Goal: Transaction & Acquisition: Purchase product/service

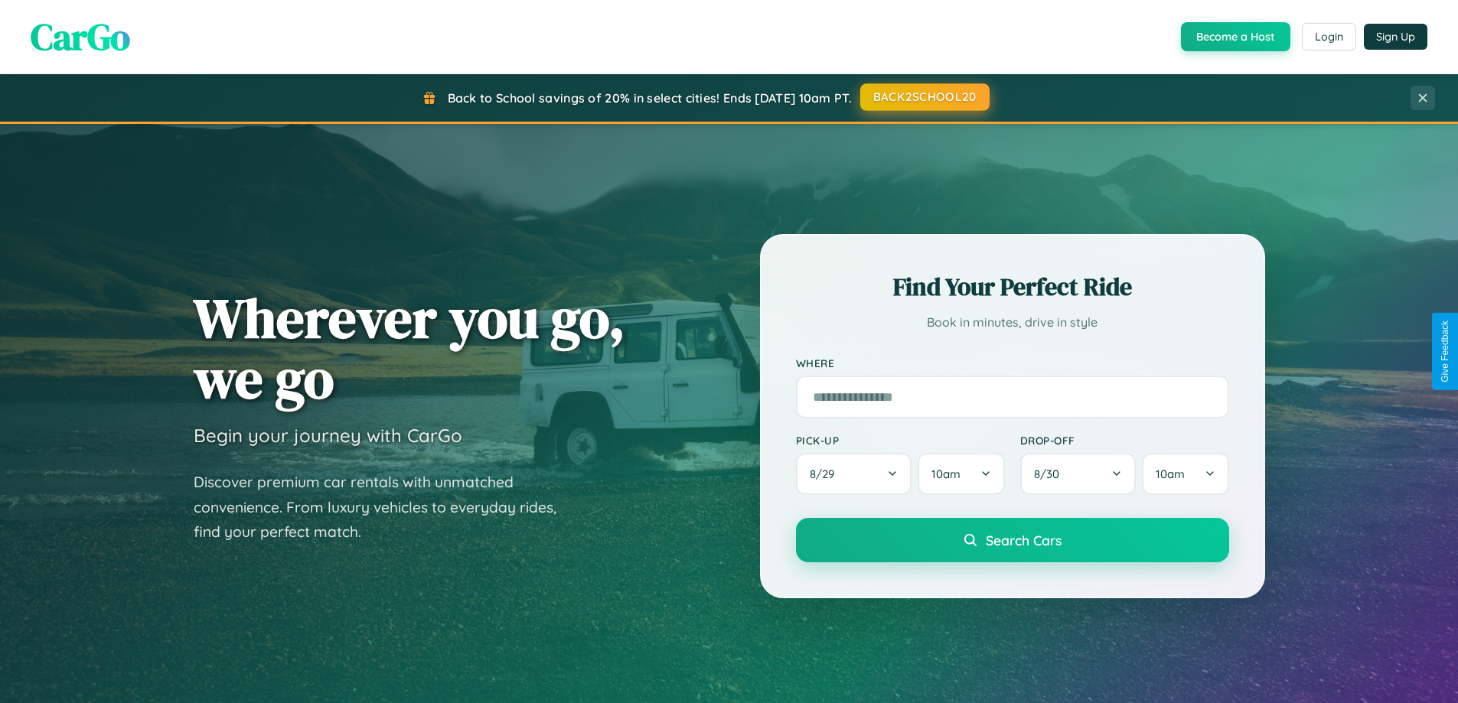
click at [924, 98] on button "BACK2SCHOOL20" at bounding box center [924, 97] width 129 height 28
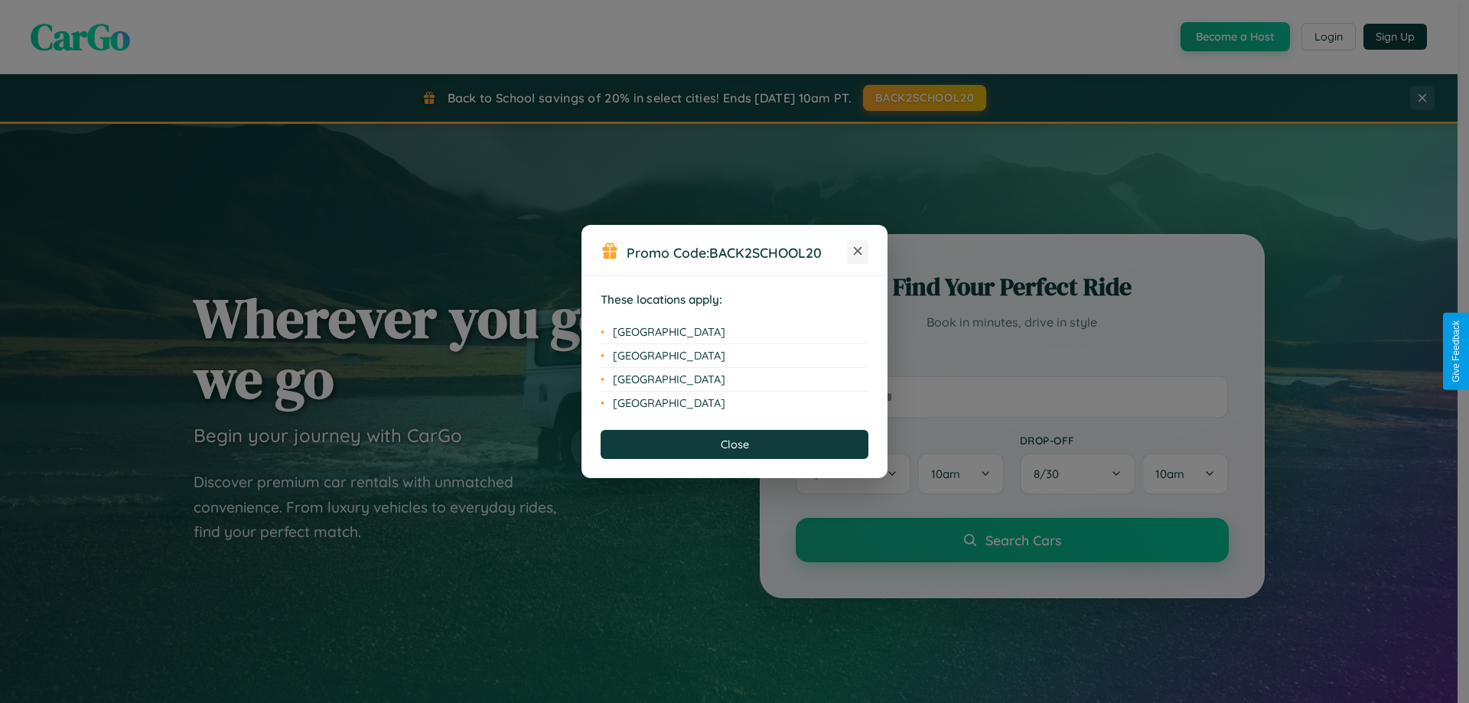
click at [858, 252] on icon at bounding box center [858, 251] width 8 height 8
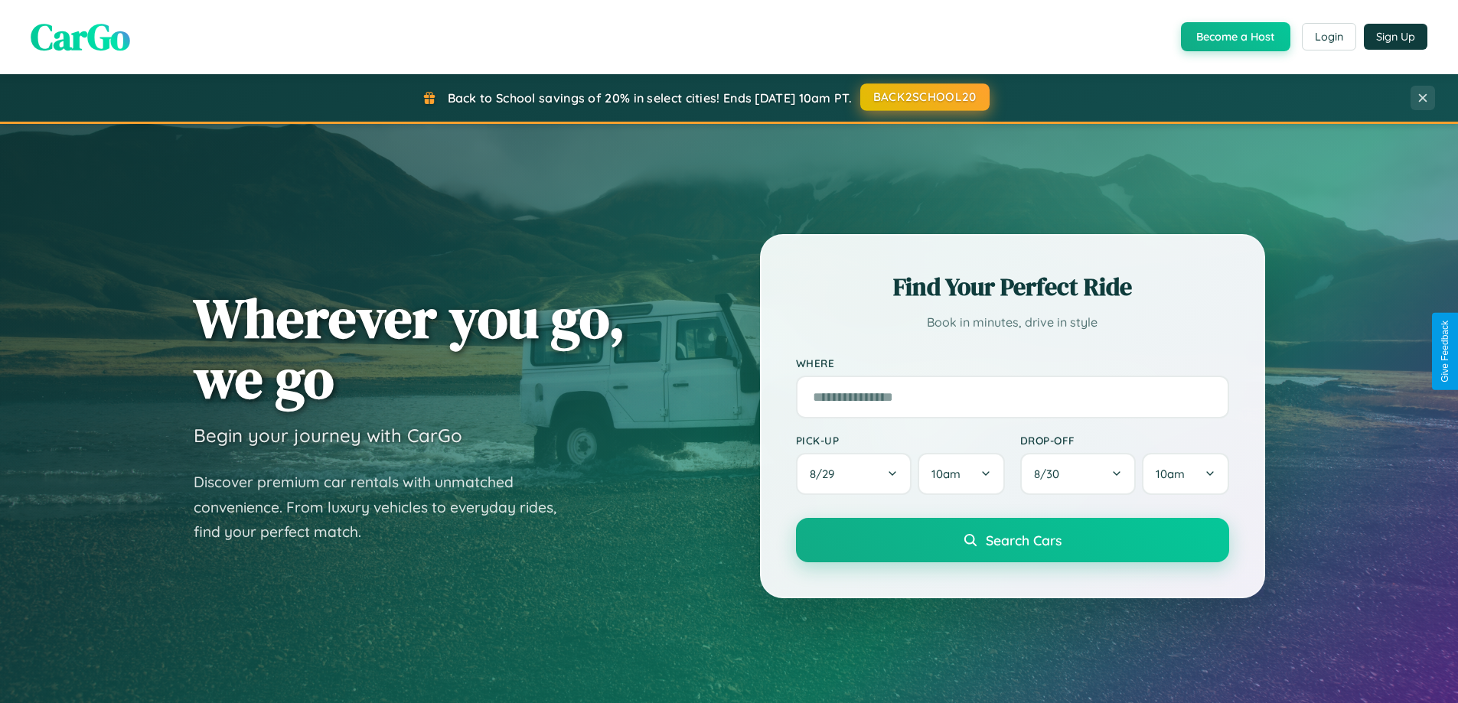
click at [924, 98] on button "BACK2SCHOOL20" at bounding box center [924, 97] width 129 height 28
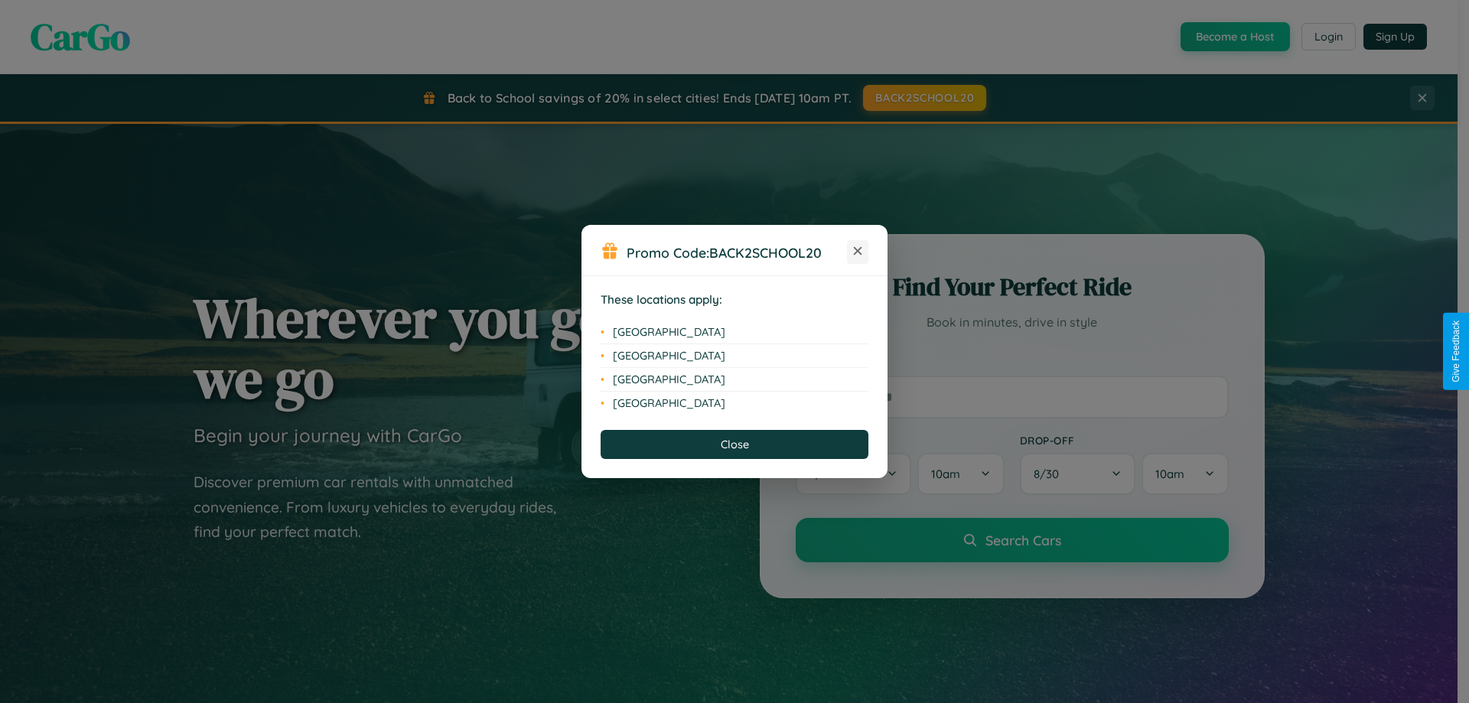
click at [858, 252] on icon at bounding box center [858, 251] width 8 height 8
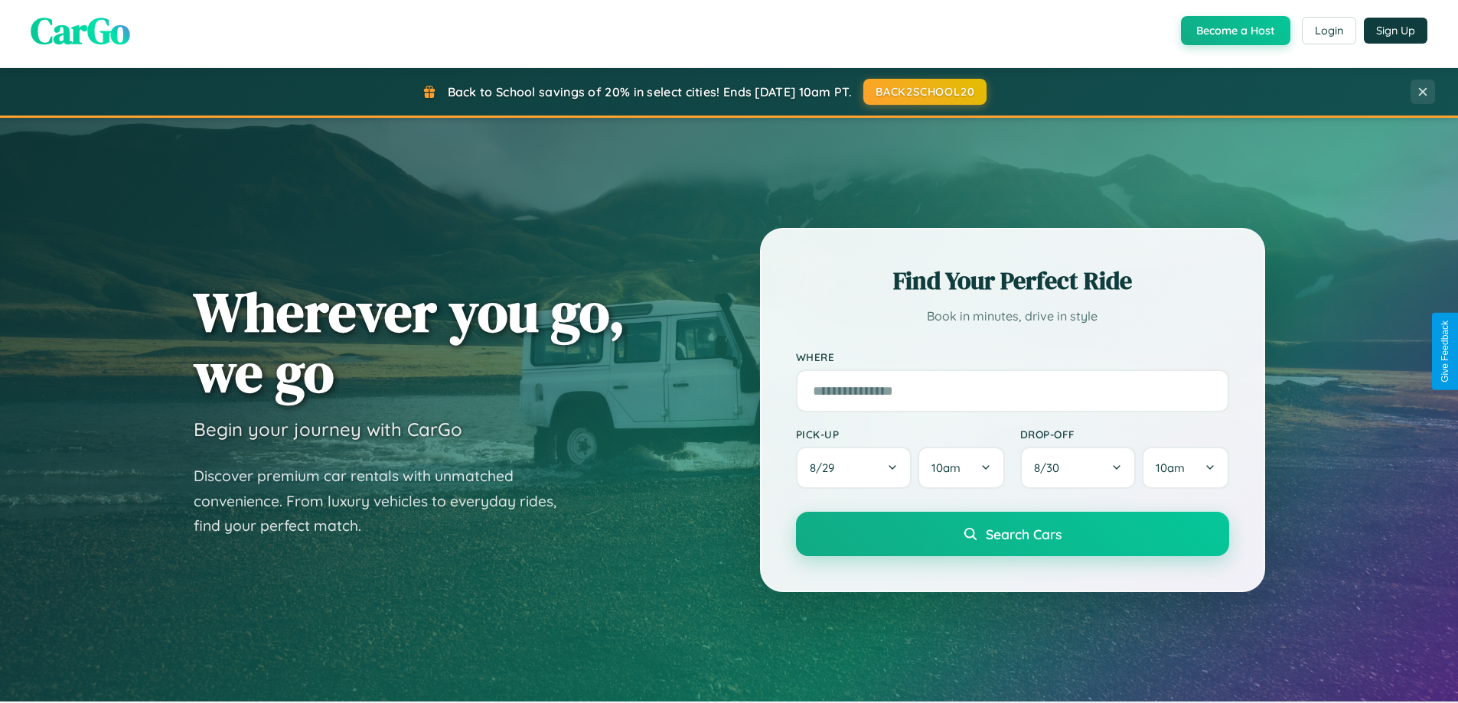
scroll to position [45, 0]
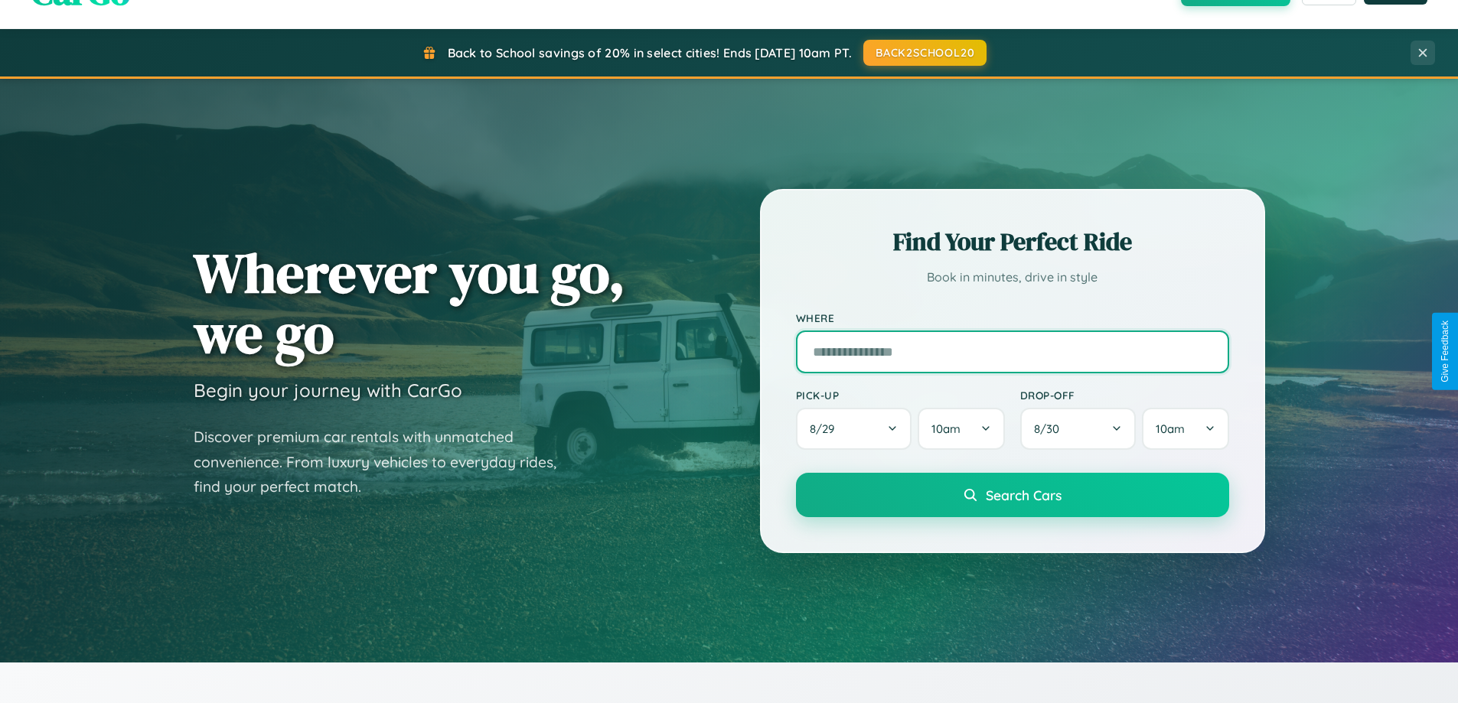
click at [1011, 351] on input "text" at bounding box center [1012, 352] width 433 height 43
type input "**********"
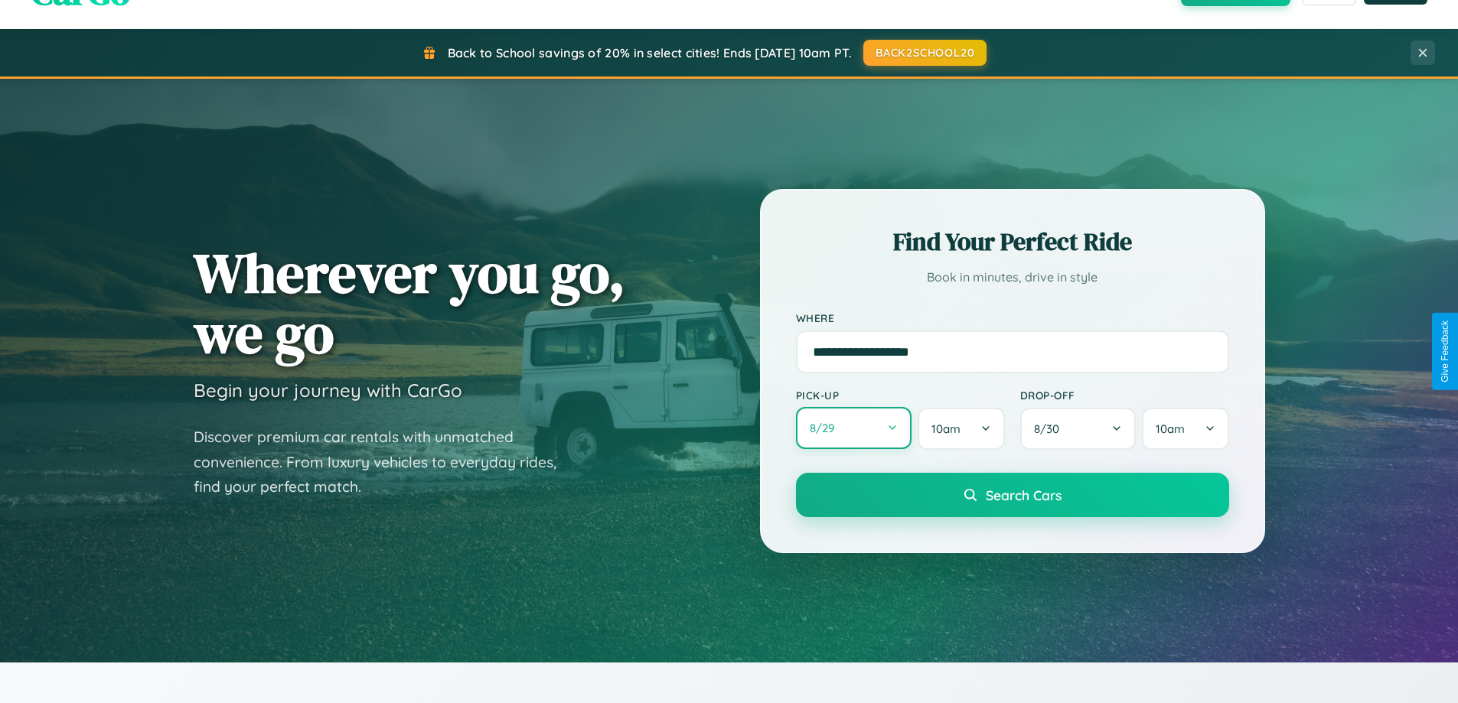
click at [853, 428] on button "8 / 29" at bounding box center [854, 428] width 116 height 42
select select "*"
select select "****"
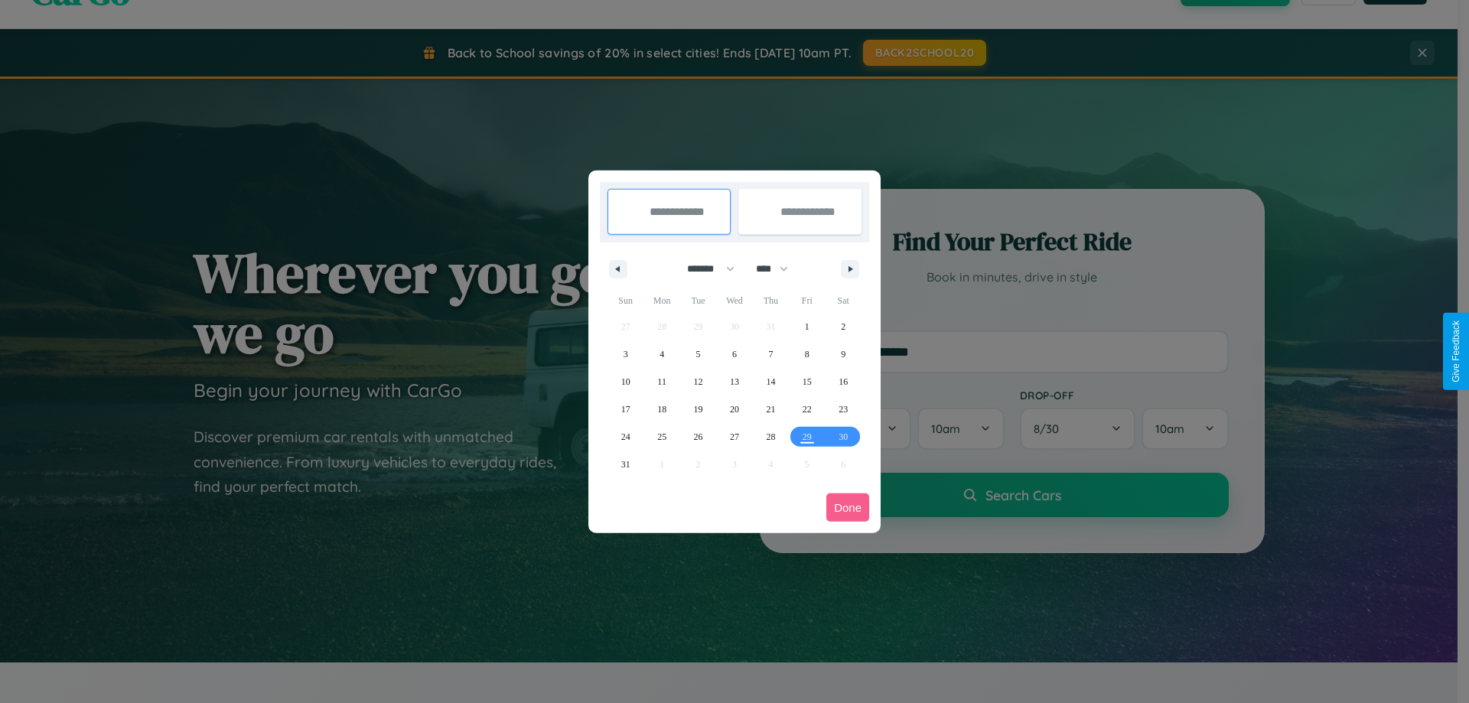
click at [704, 269] on select "******* ******** ***** ***** *** **** **** ****** ********* ******* ******** **…" at bounding box center [708, 268] width 65 height 25
select select "**"
click at [806, 436] on span "28" at bounding box center [807, 437] width 9 height 28
type input "**********"
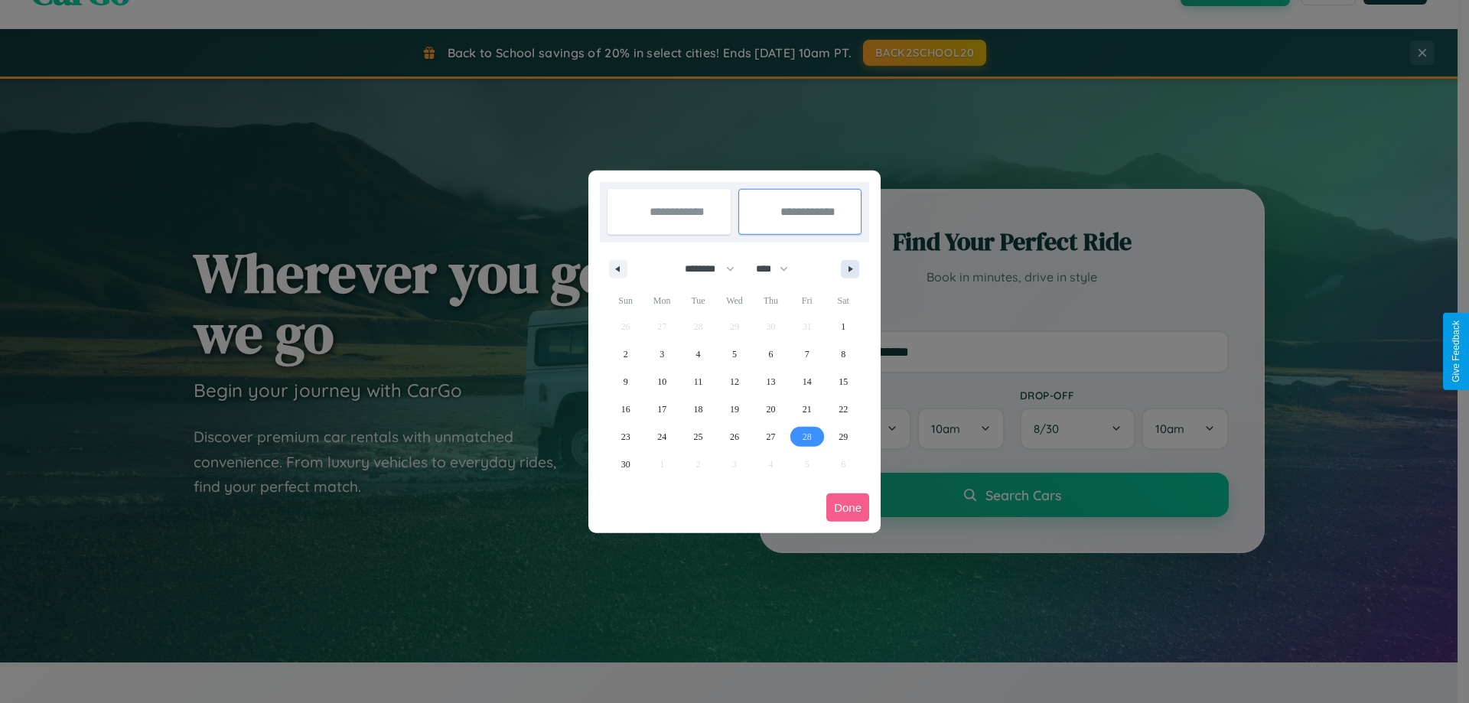
click at [850, 269] on icon "button" at bounding box center [853, 269] width 8 height 6
select select "**"
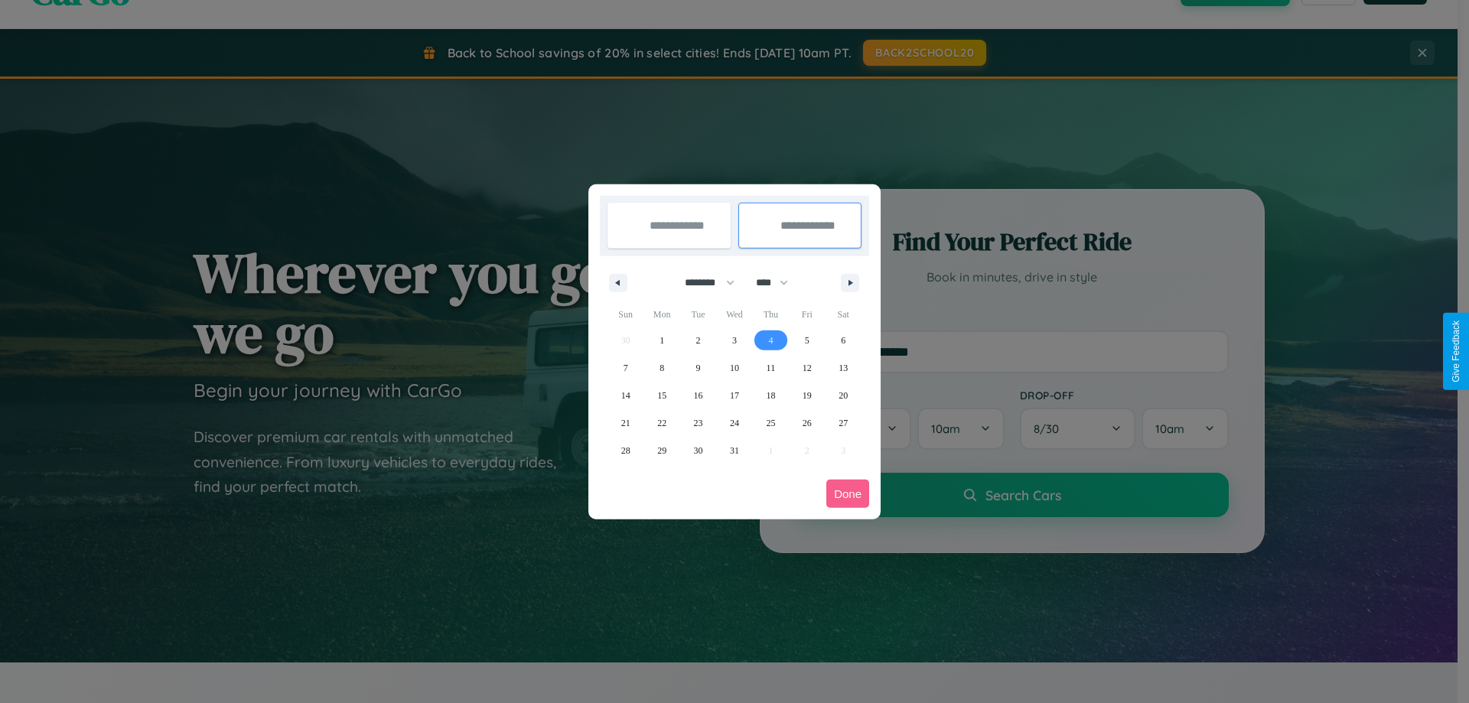
click at [770, 340] on span "4" at bounding box center [770, 341] width 5 height 28
type input "**********"
select select "**"
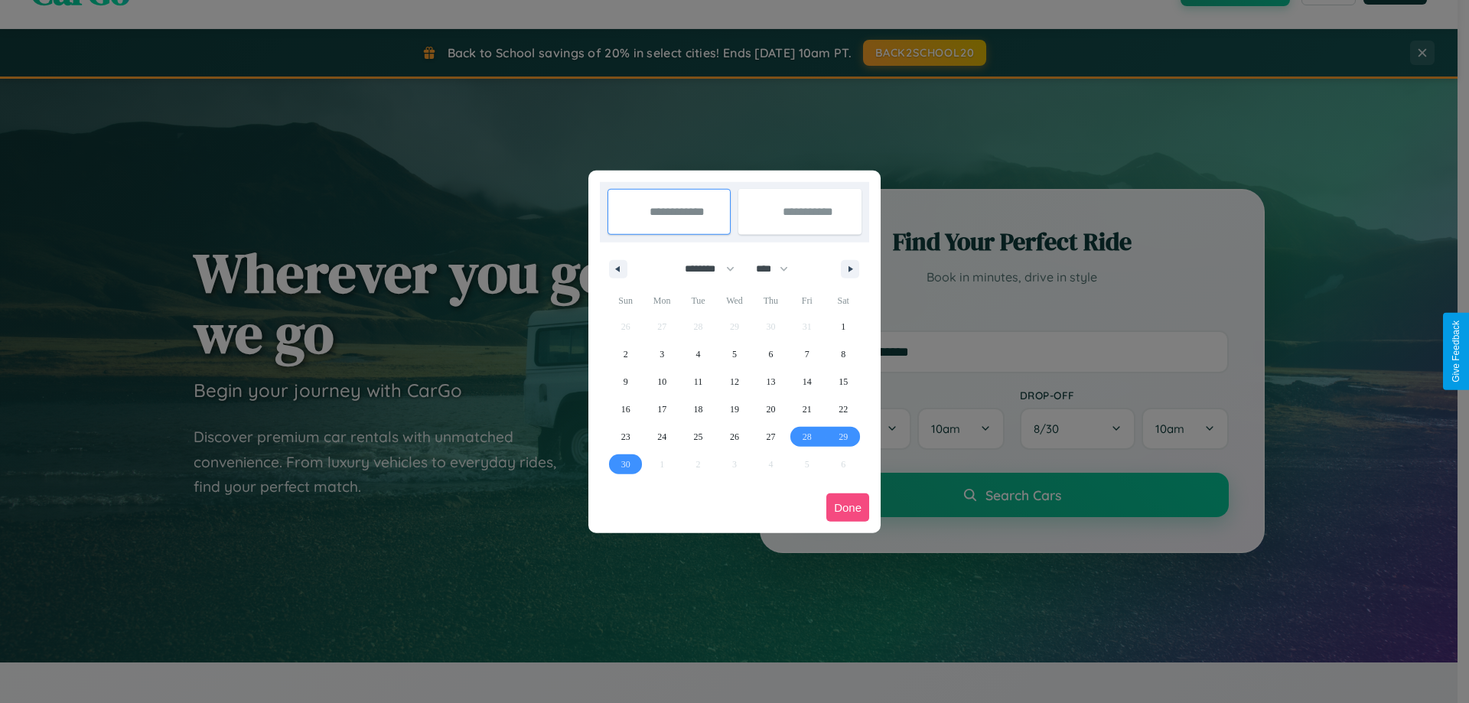
click at [848, 507] on button "Done" at bounding box center [847, 508] width 43 height 28
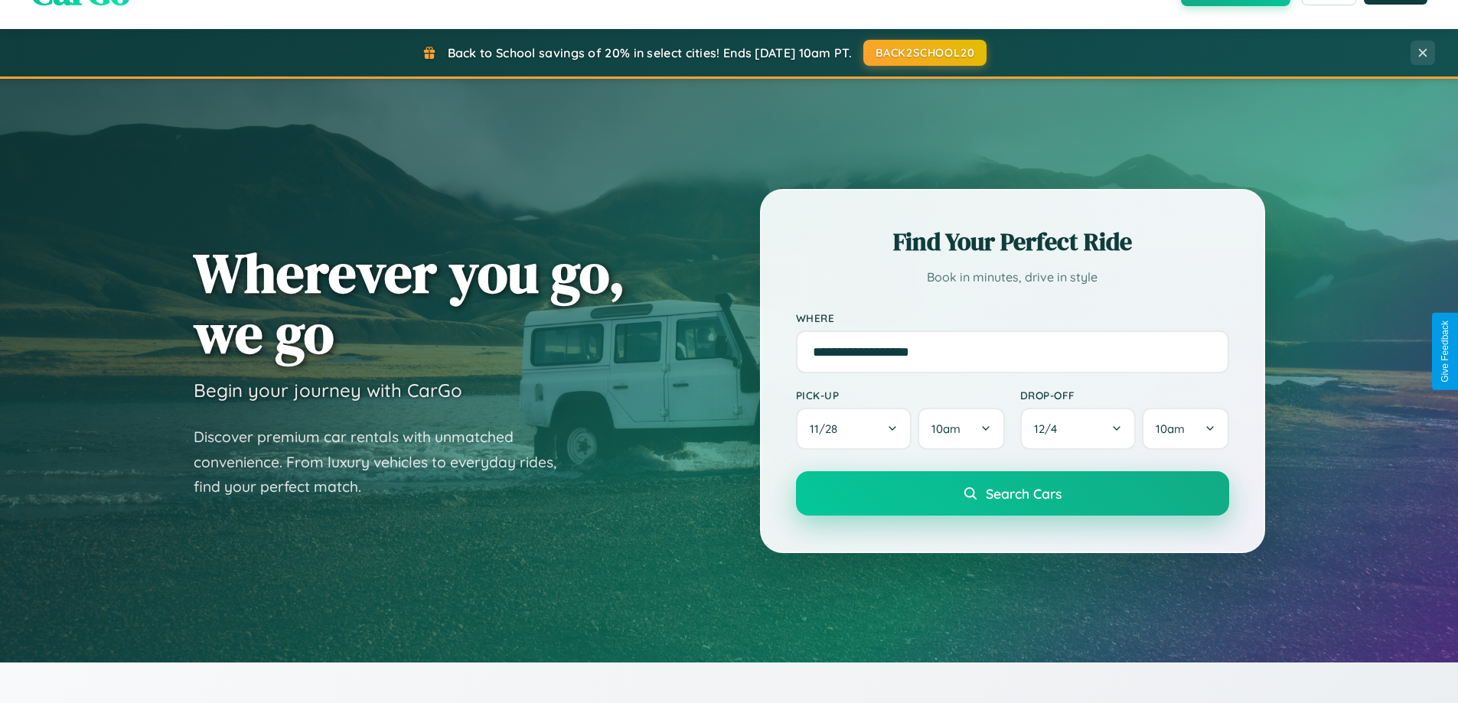
click at [1011, 494] on span "Search Cars" at bounding box center [1023, 493] width 76 height 17
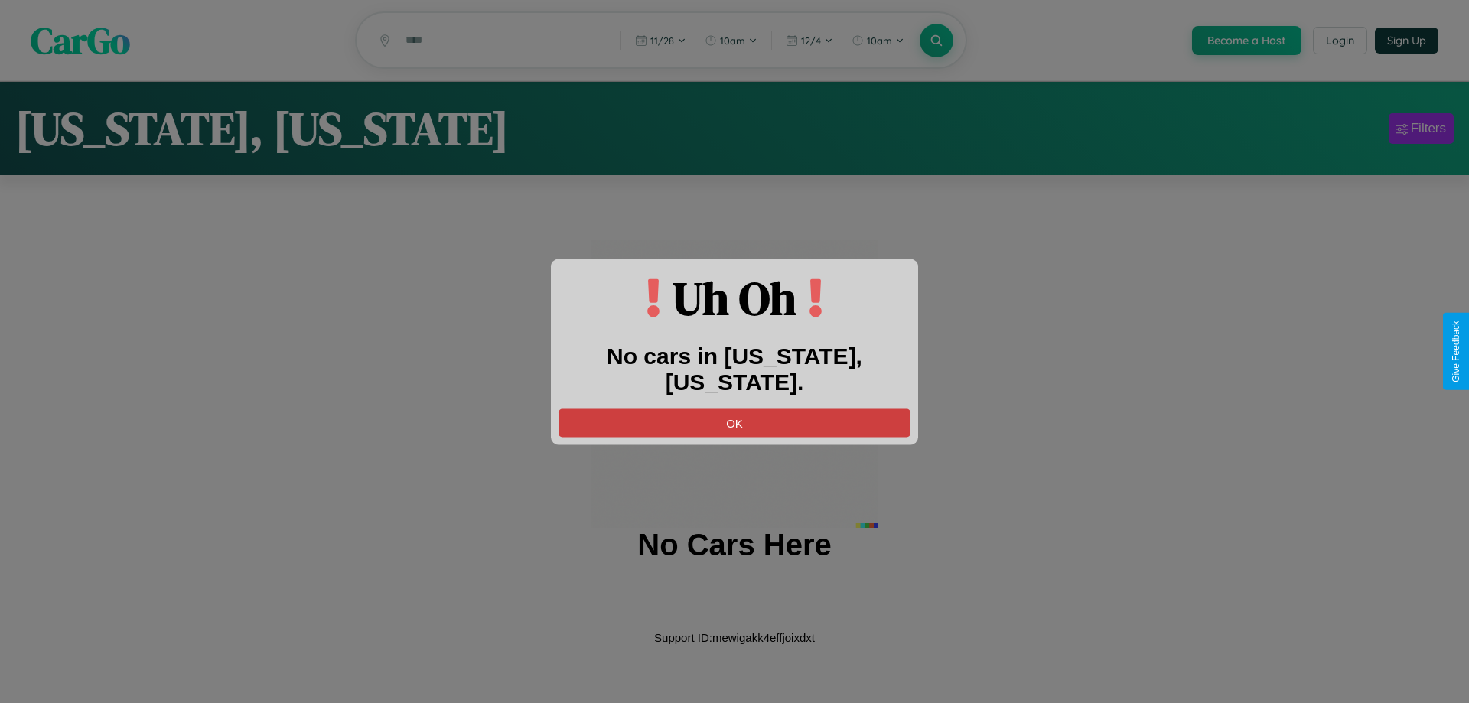
click at [735, 409] on button "OK" at bounding box center [735, 423] width 352 height 28
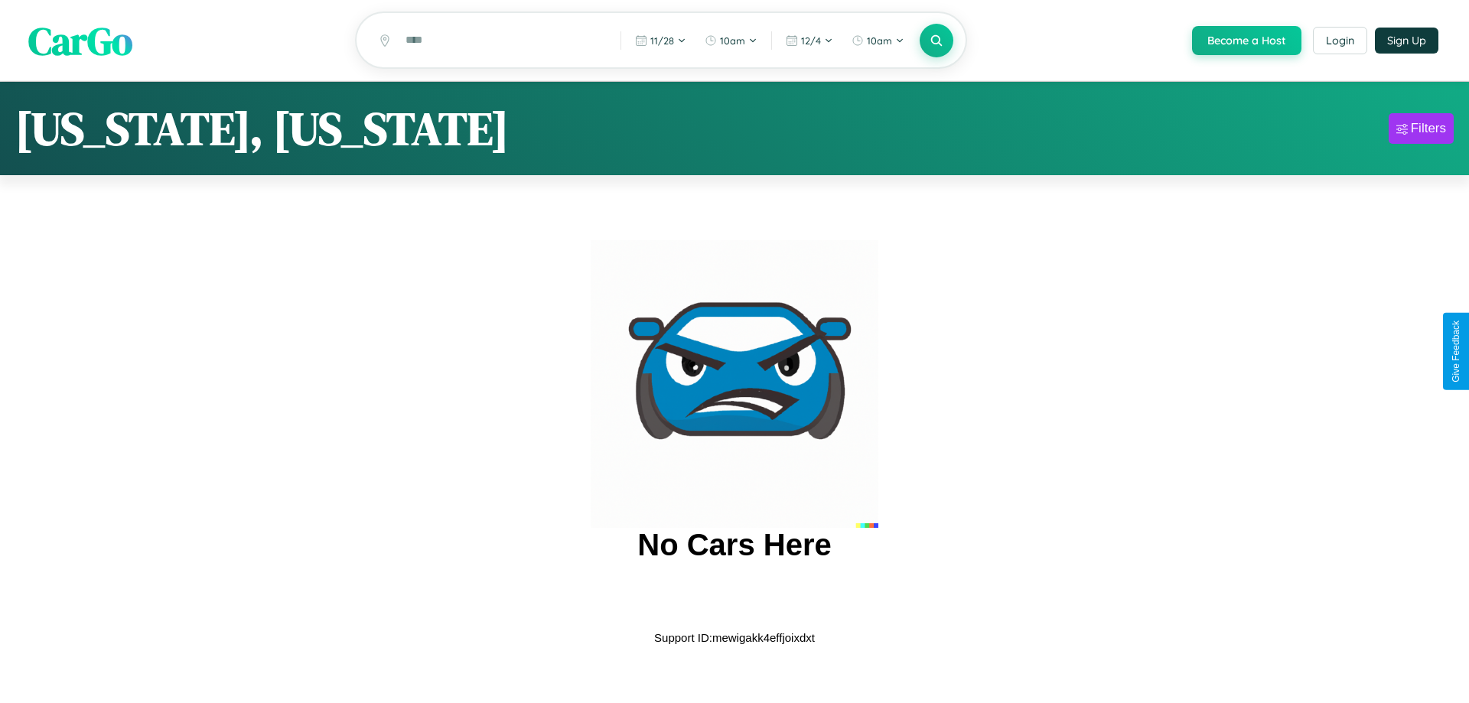
click at [80, 41] on span "CarGo" at bounding box center [80, 40] width 104 height 53
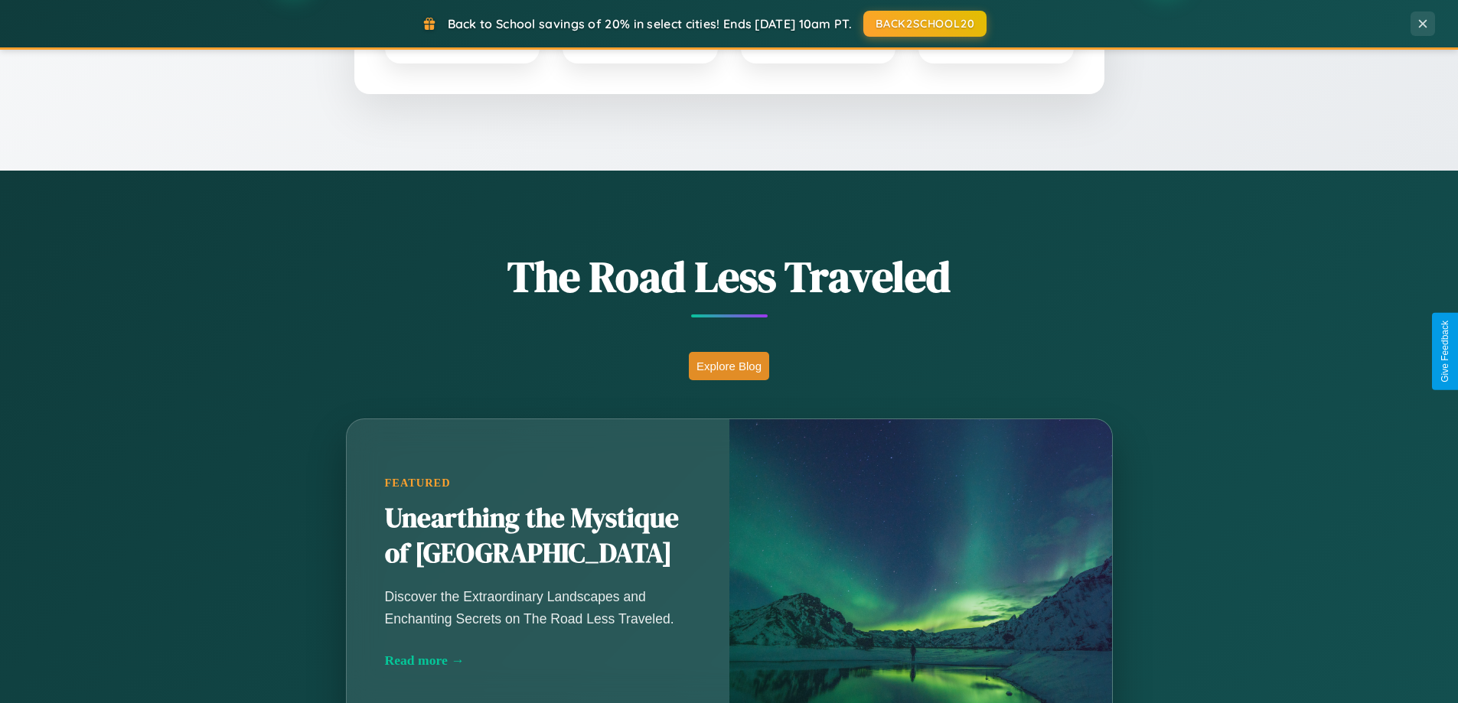
scroll to position [1053, 0]
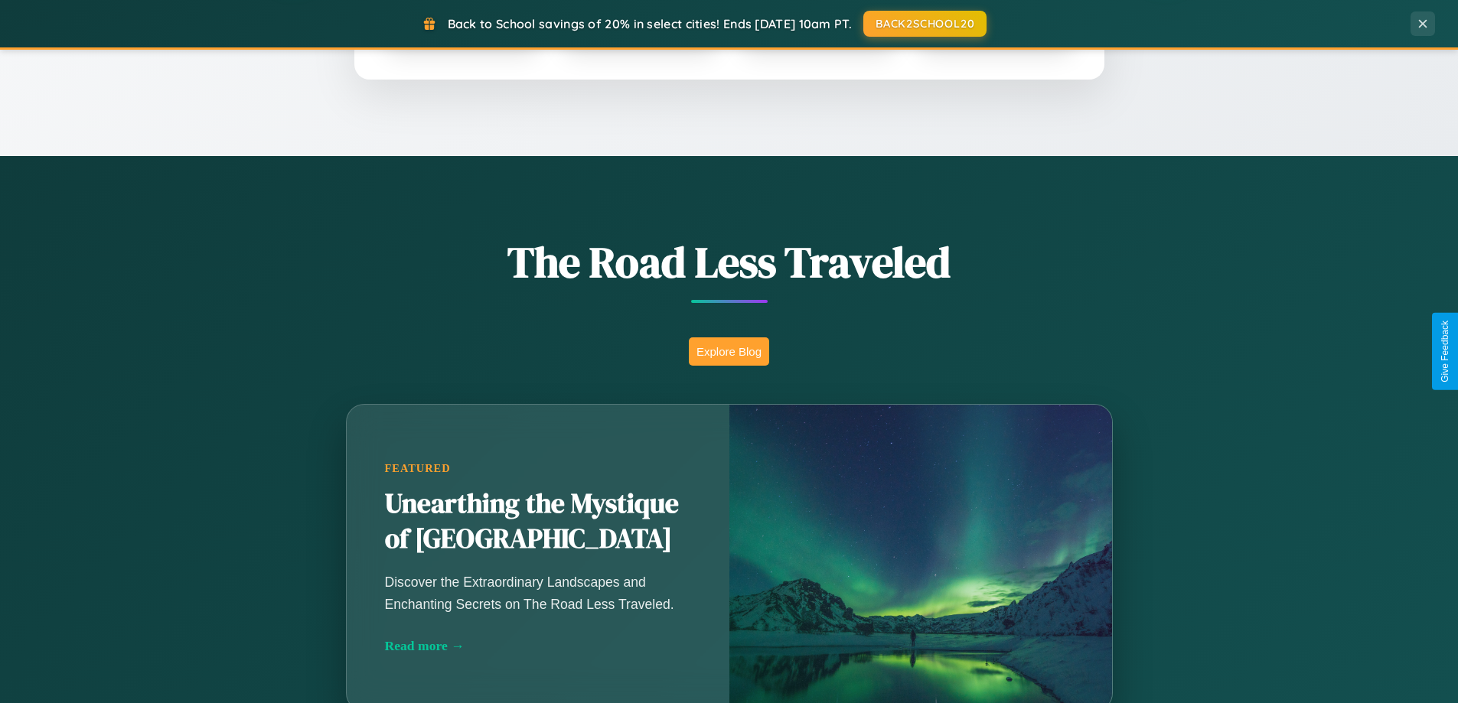
click at [728, 351] on button "Explore Blog" at bounding box center [729, 351] width 80 height 28
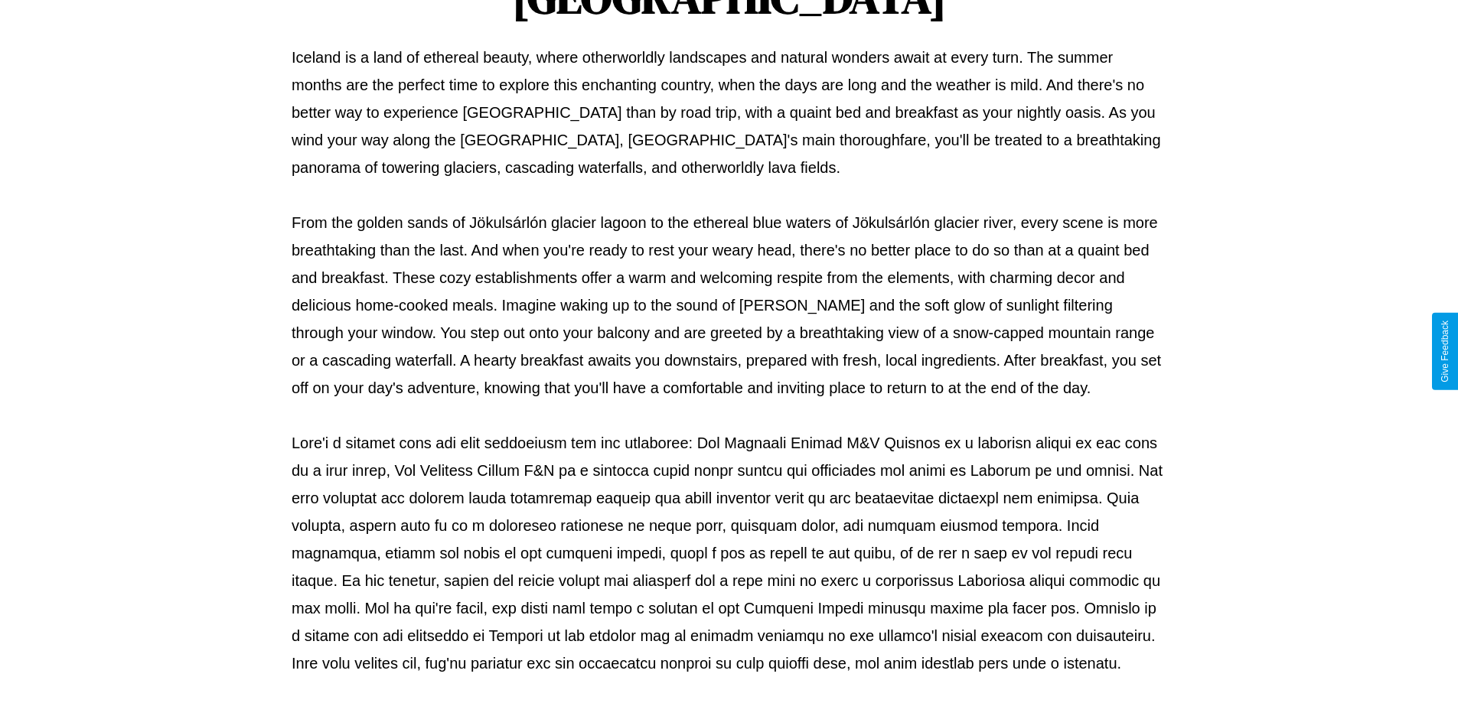
scroll to position [495, 0]
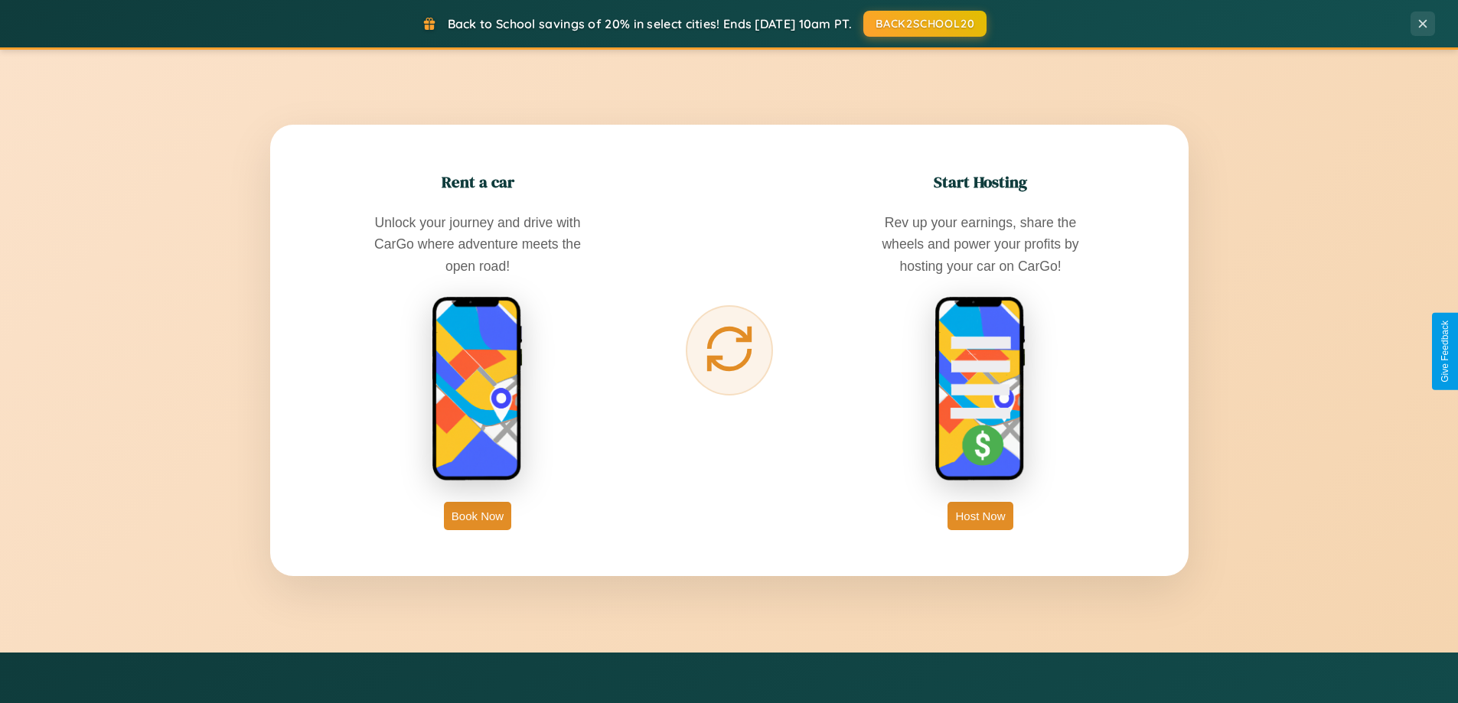
scroll to position [2458, 0]
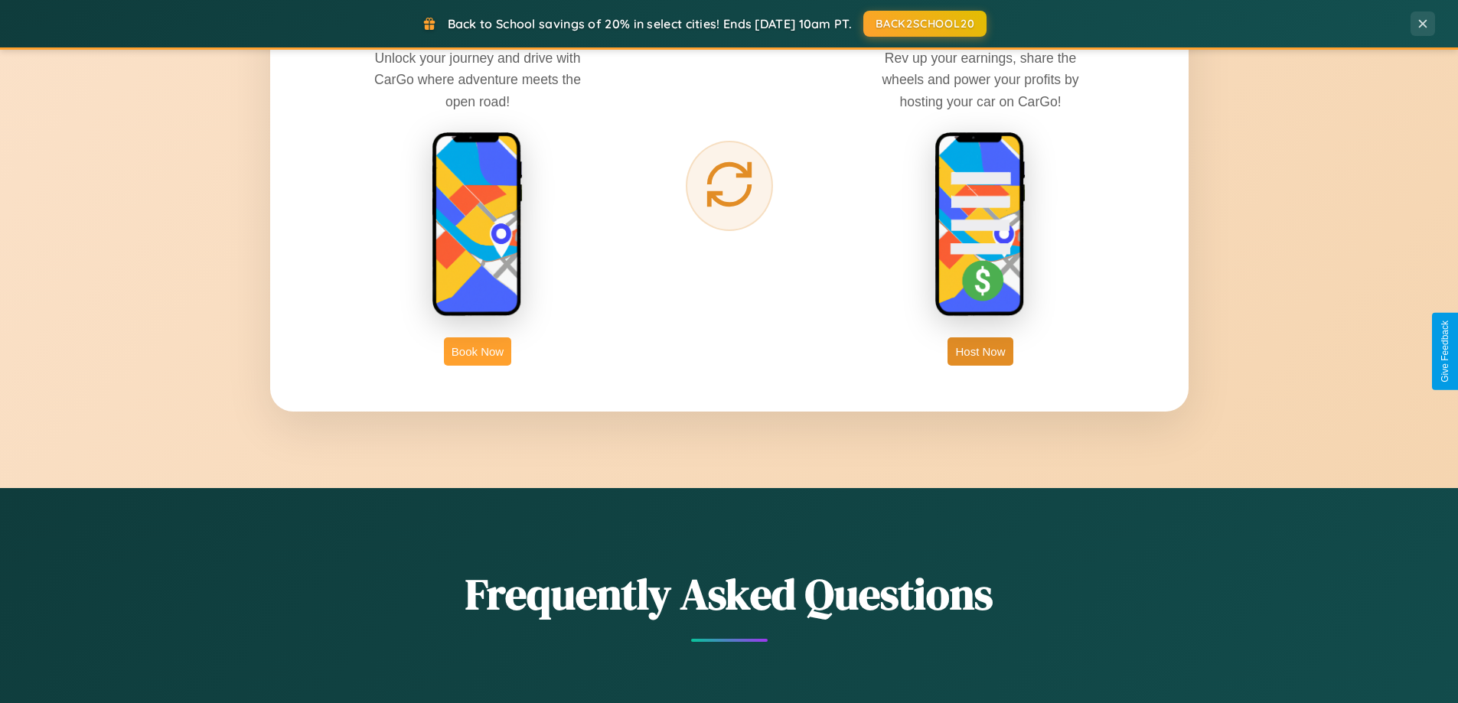
click at [477, 351] on button "Book Now" at bounding box center [477, 351] width 67 height 28
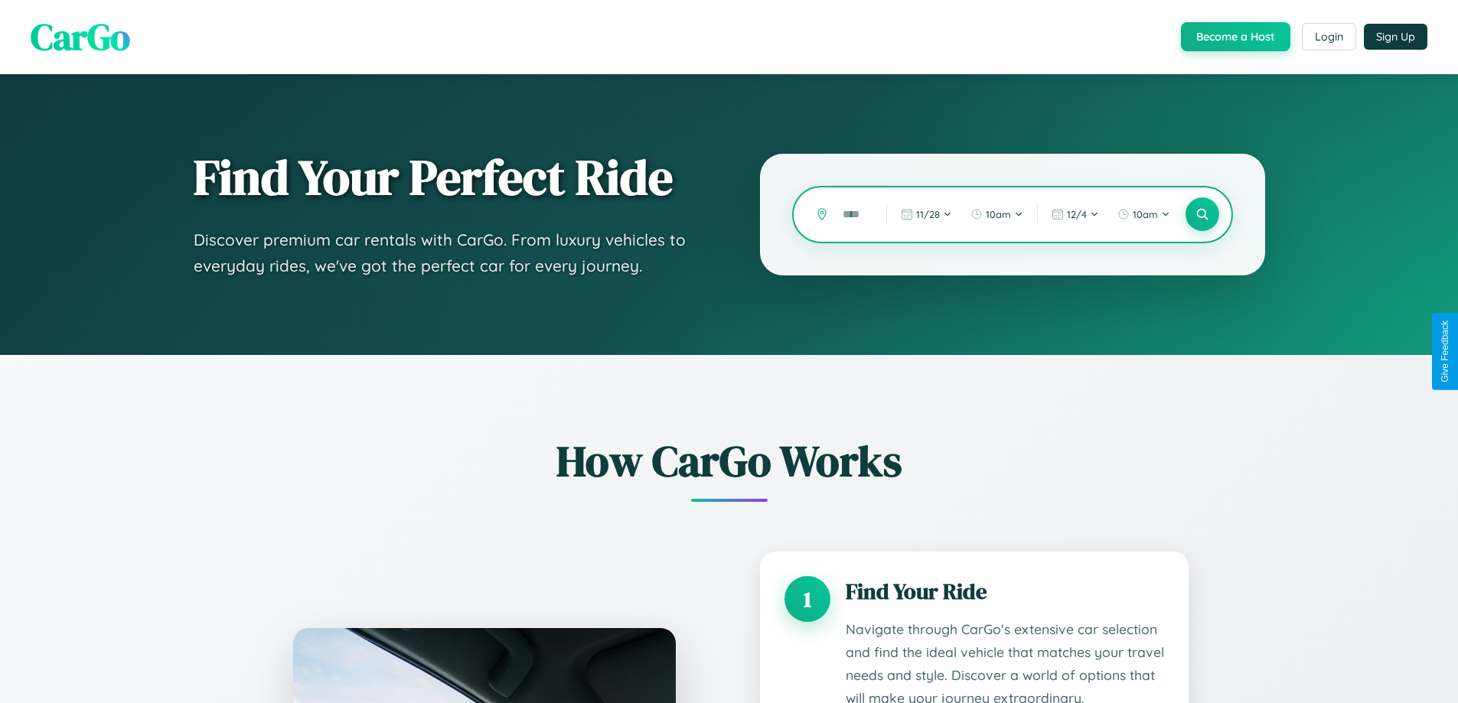
click at [853, 214] on input "text" at bounding box center [853, 214] width 36 height 27
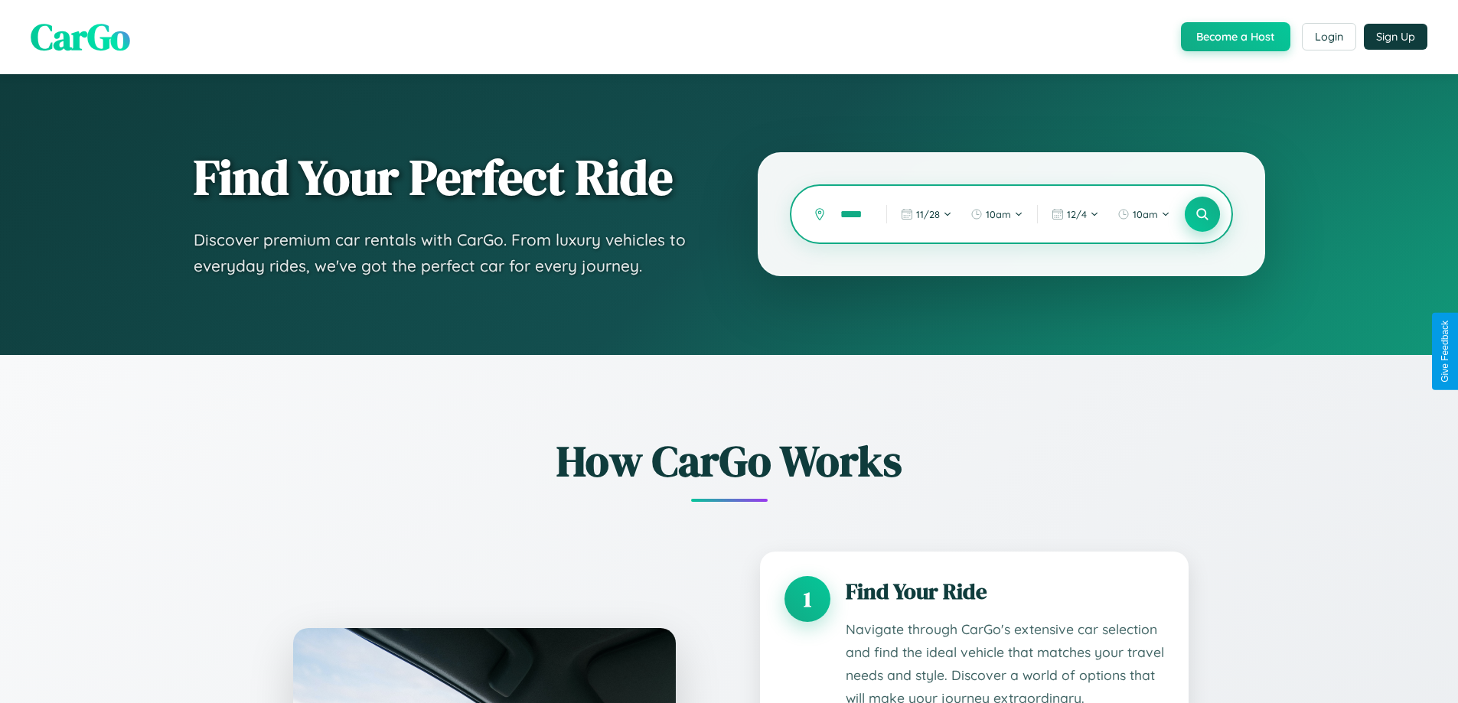
type input "*****"
click at [1201, 214] on icon at bounding box center [1201, 214] width 15 height 15
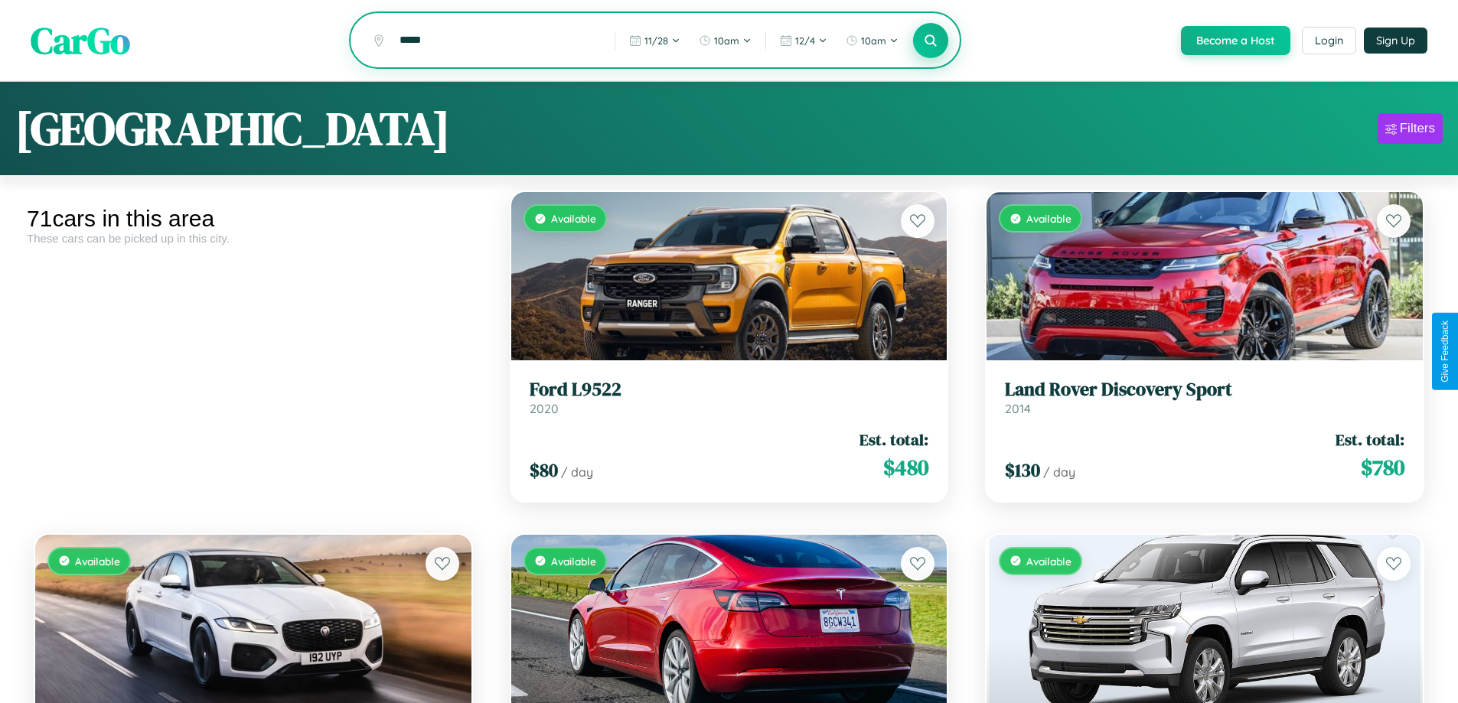
click at [930, 41] on icon at bounding box center [931, 40] width 15 height 15
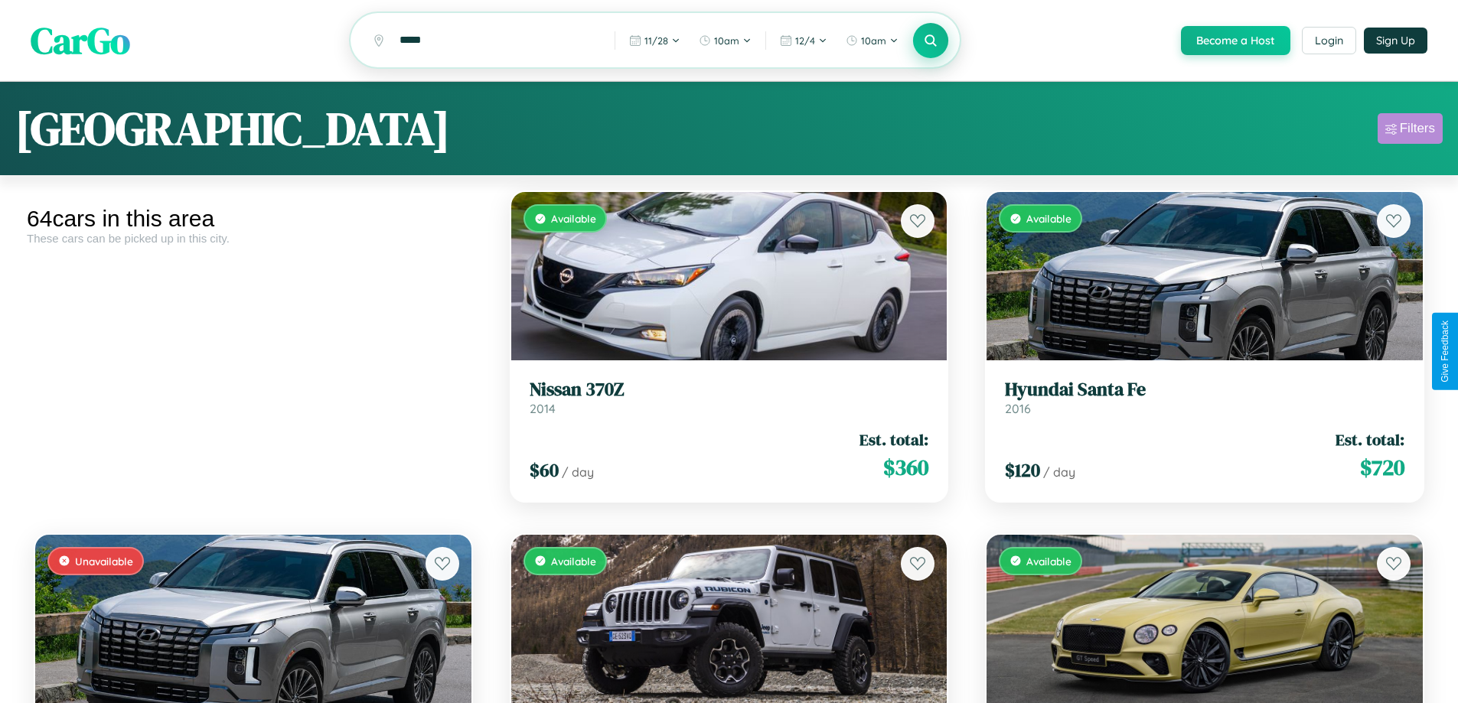
click at [1409, 131] on div "Filters" at bounding box center [1416, 128] width 35 height 15
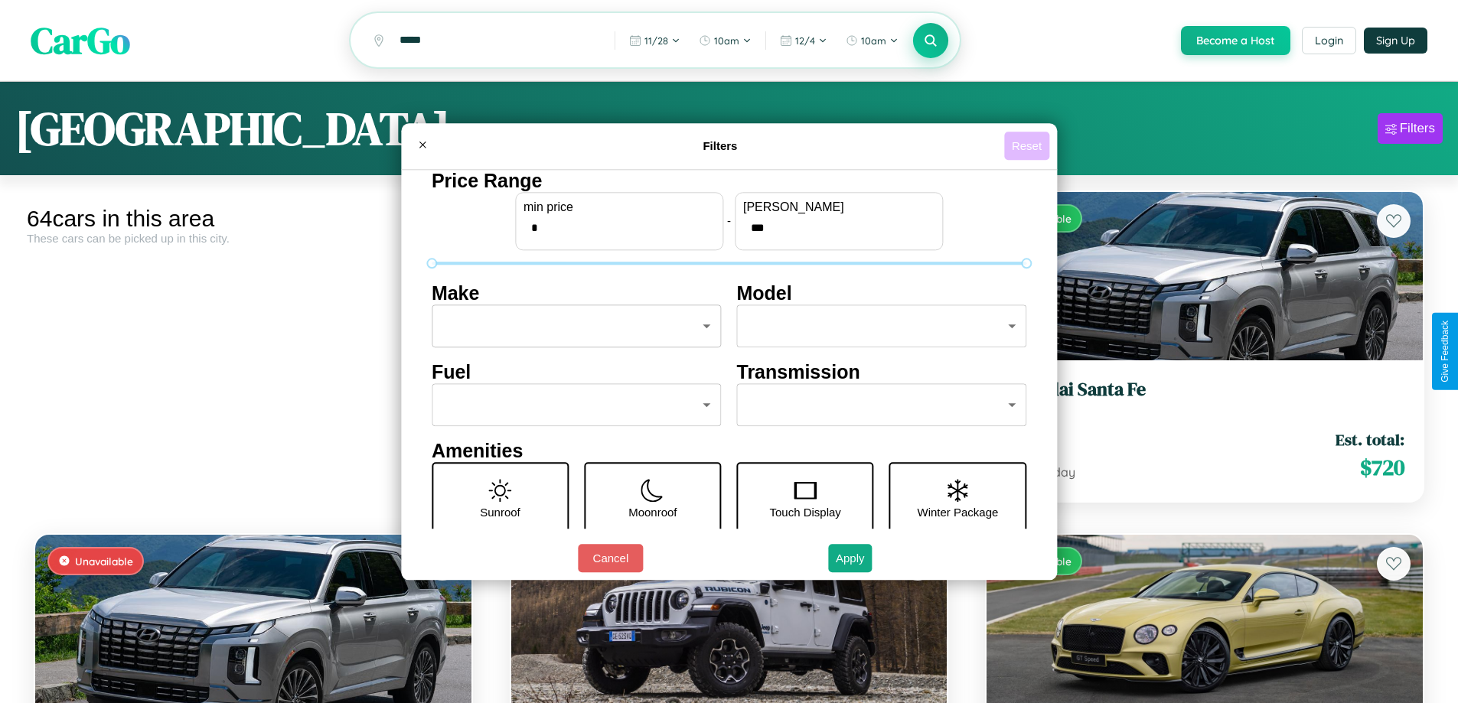
click at [1028, 145] on button "Reset" at bounding box center [1026, 146] width 45 height 28
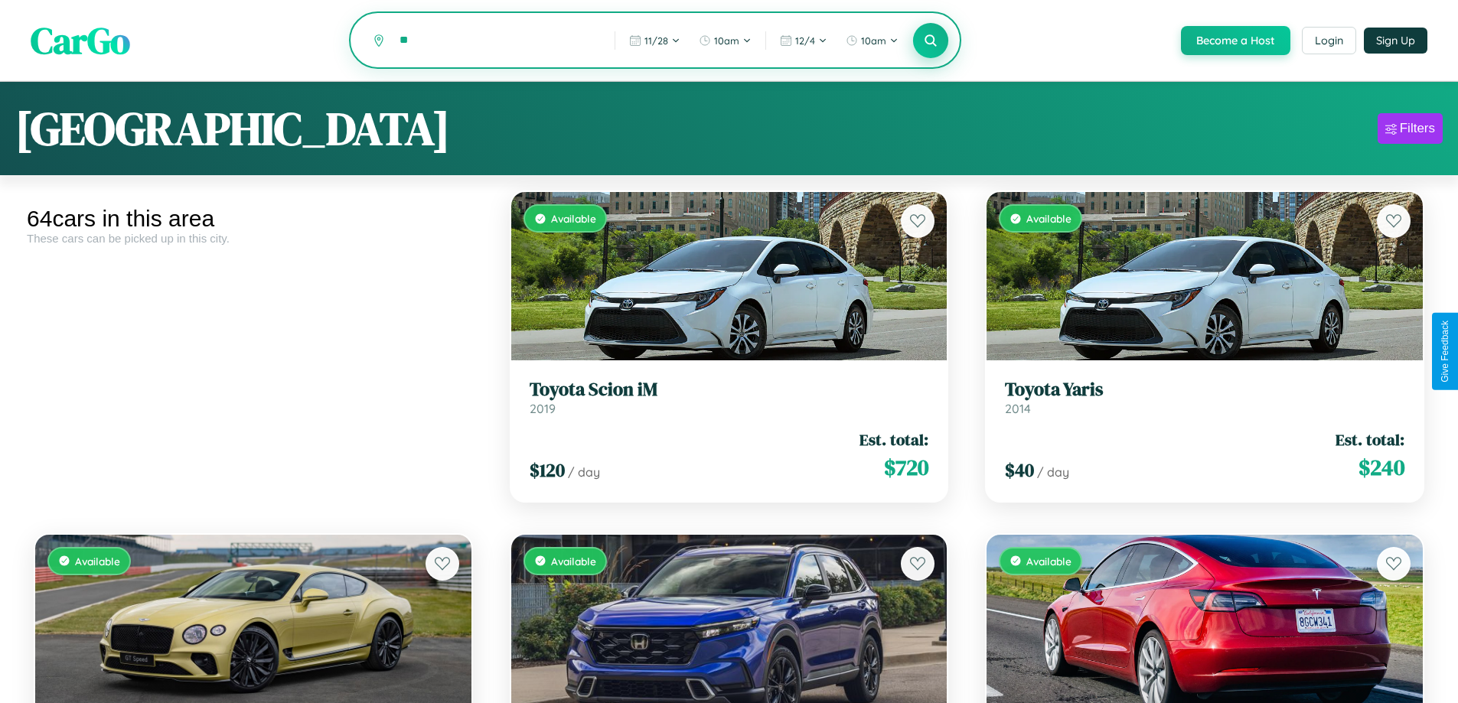
type input "*"
type input "**********"
click at [930, 41] on icon at bounding box center [931, 40] width 15 height 15
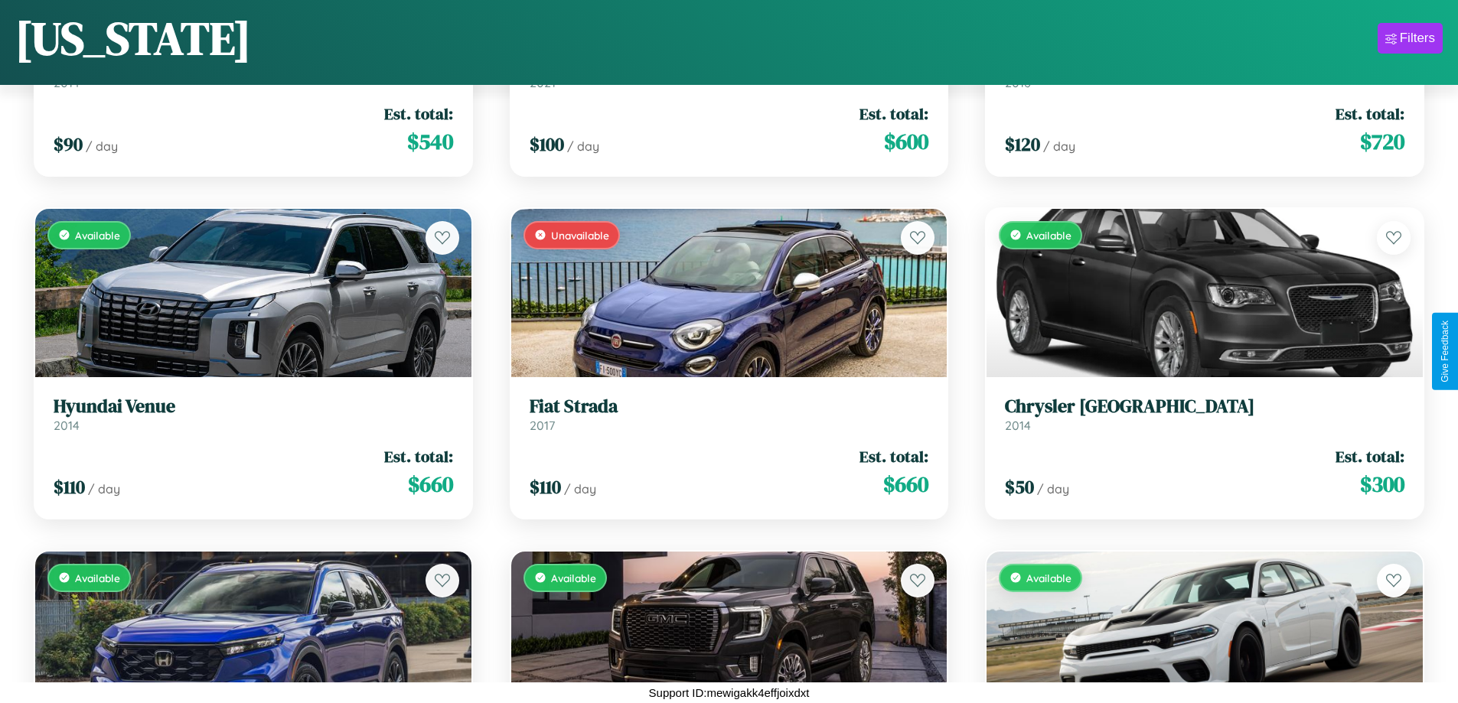
scroll to position [6040, 0]
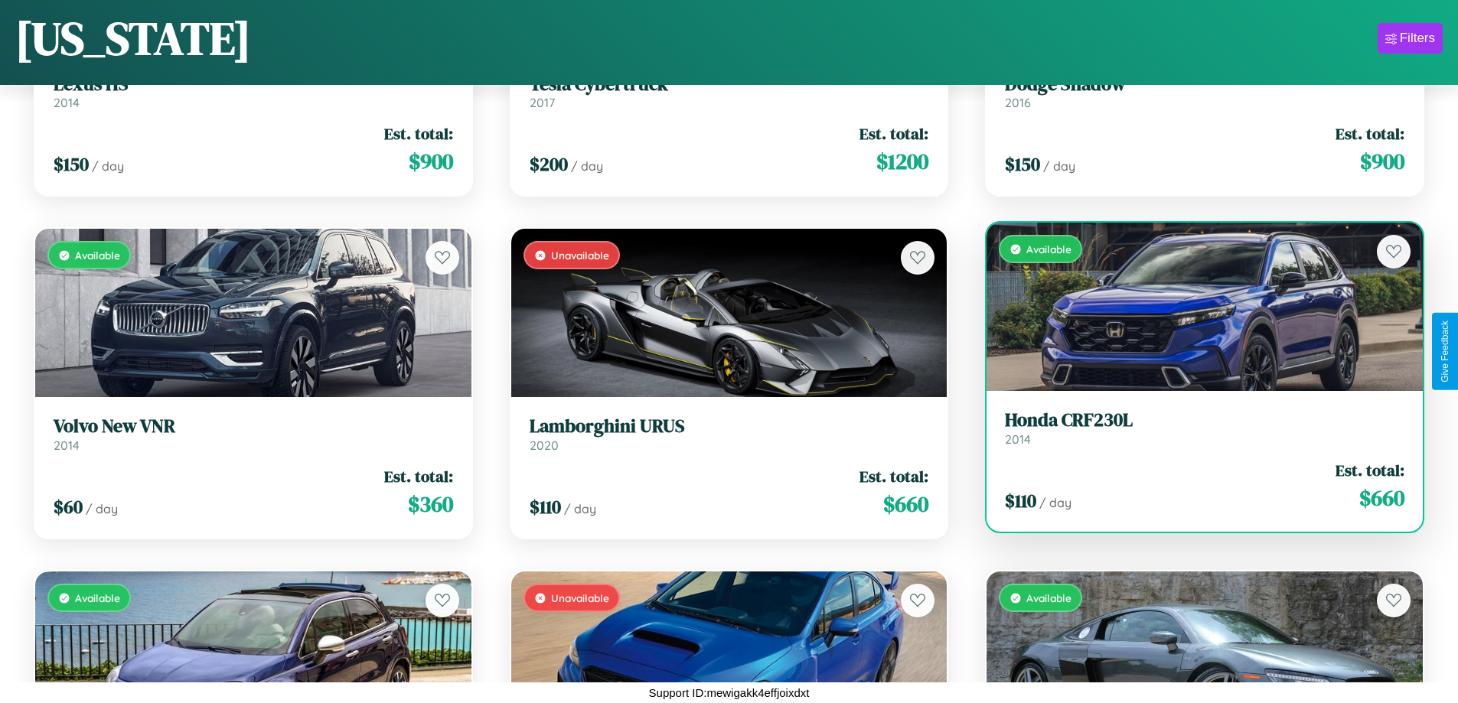
click at [1194, 486] on div "$ 110 / day Est. total: $ 660" at bounding box center [1204, 486] width 399 height 54
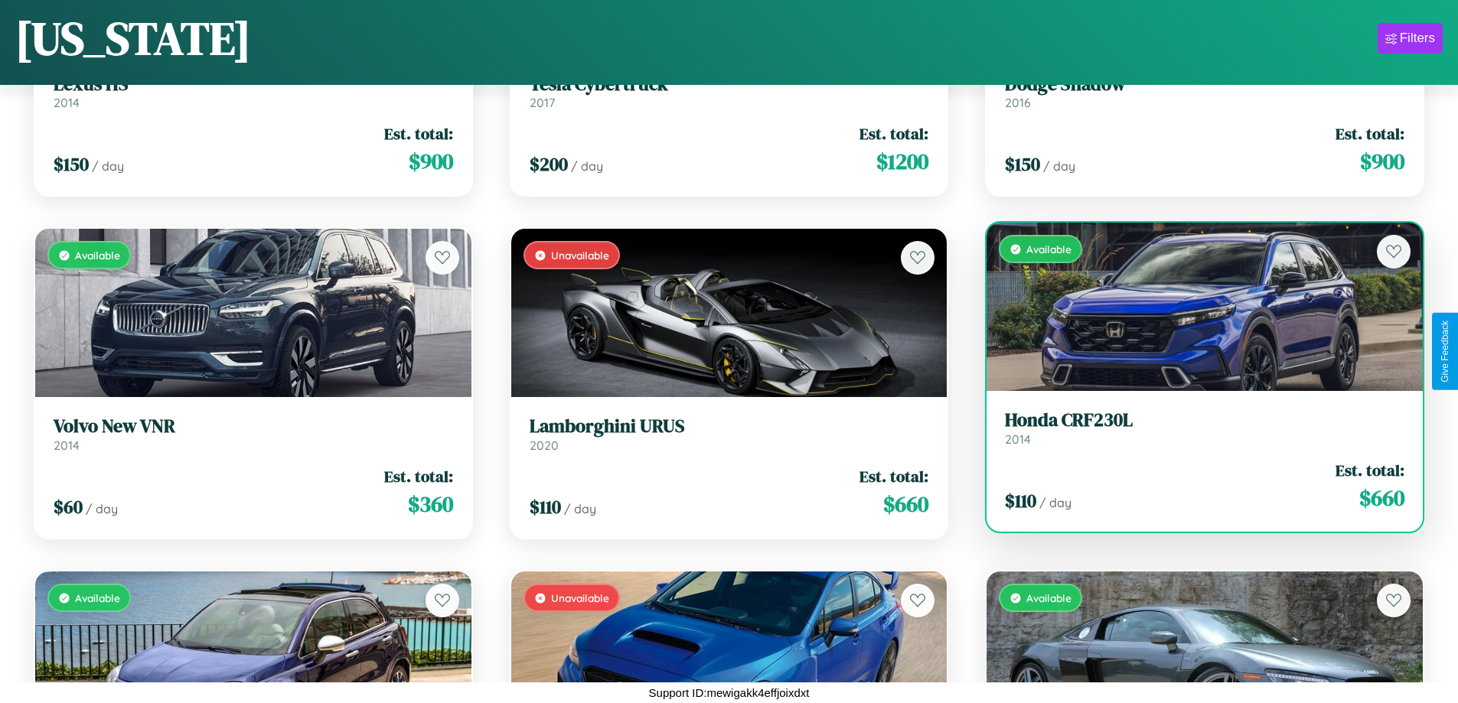
click at [1194, 486] on div "$ 110 / day Est. total: $ 660" at bounding box center [1204, 486] width 399 height 54
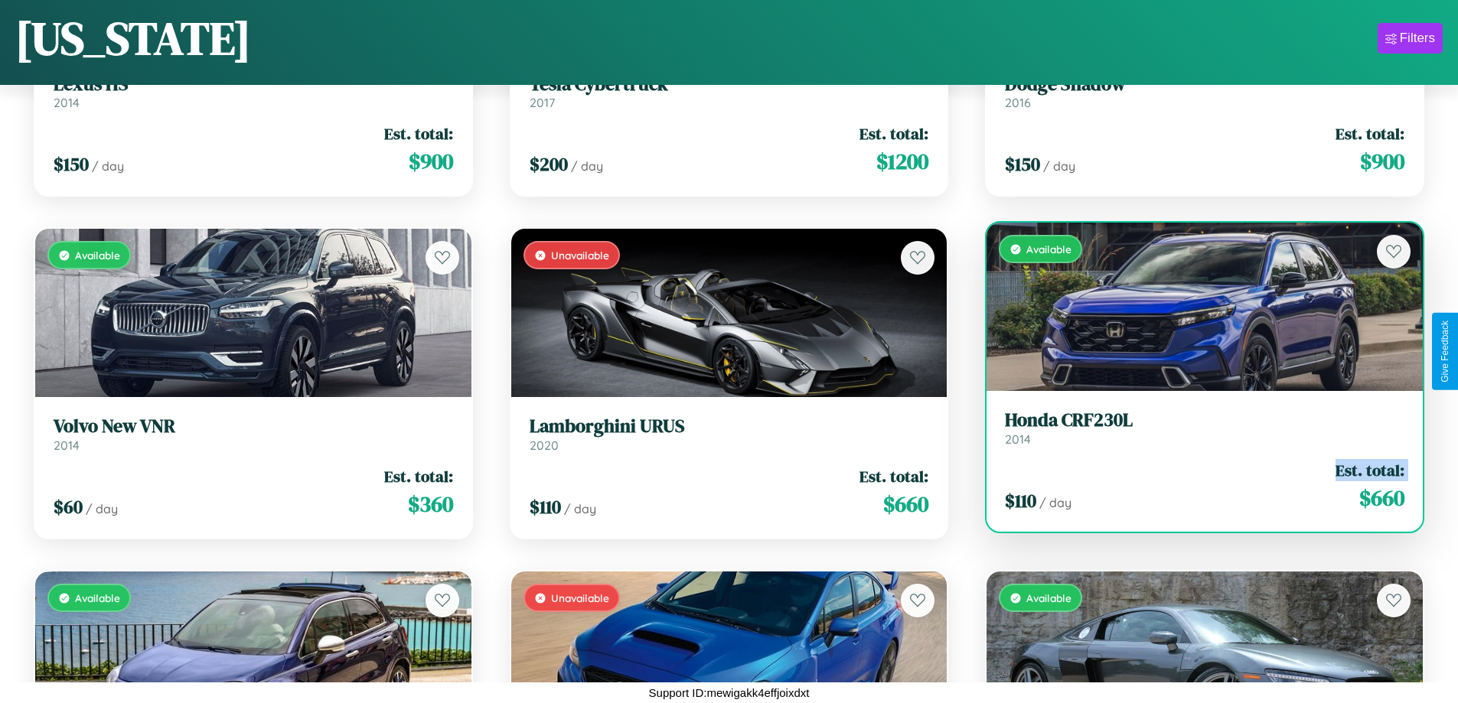
click at [1194, 486] on div "$ 110 / day Est. total: $ 660" at bounding box center [1204, 486] width 399 height 54
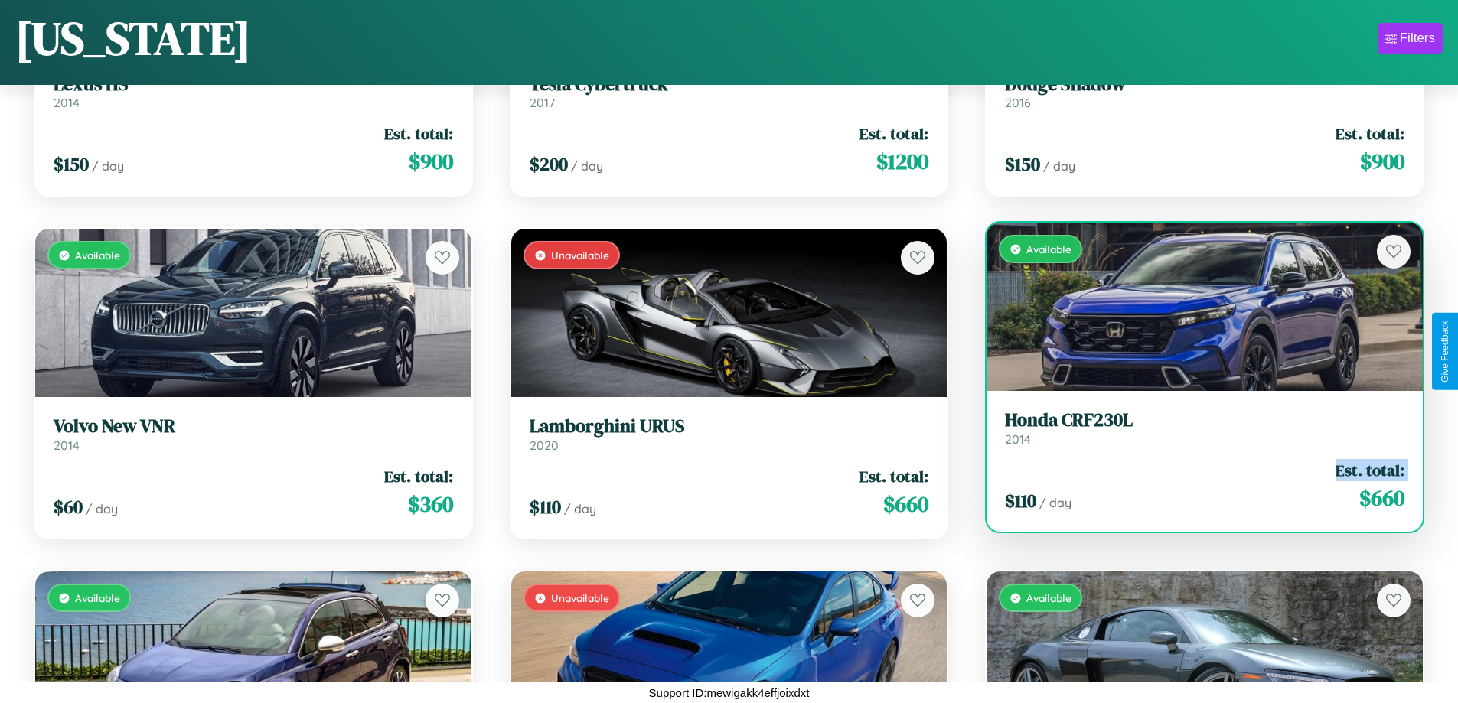
click at [1194, 486] on div "$ 110 / day Est. total: $ 660" at bounding box center [1204, 486] width 399 height 54
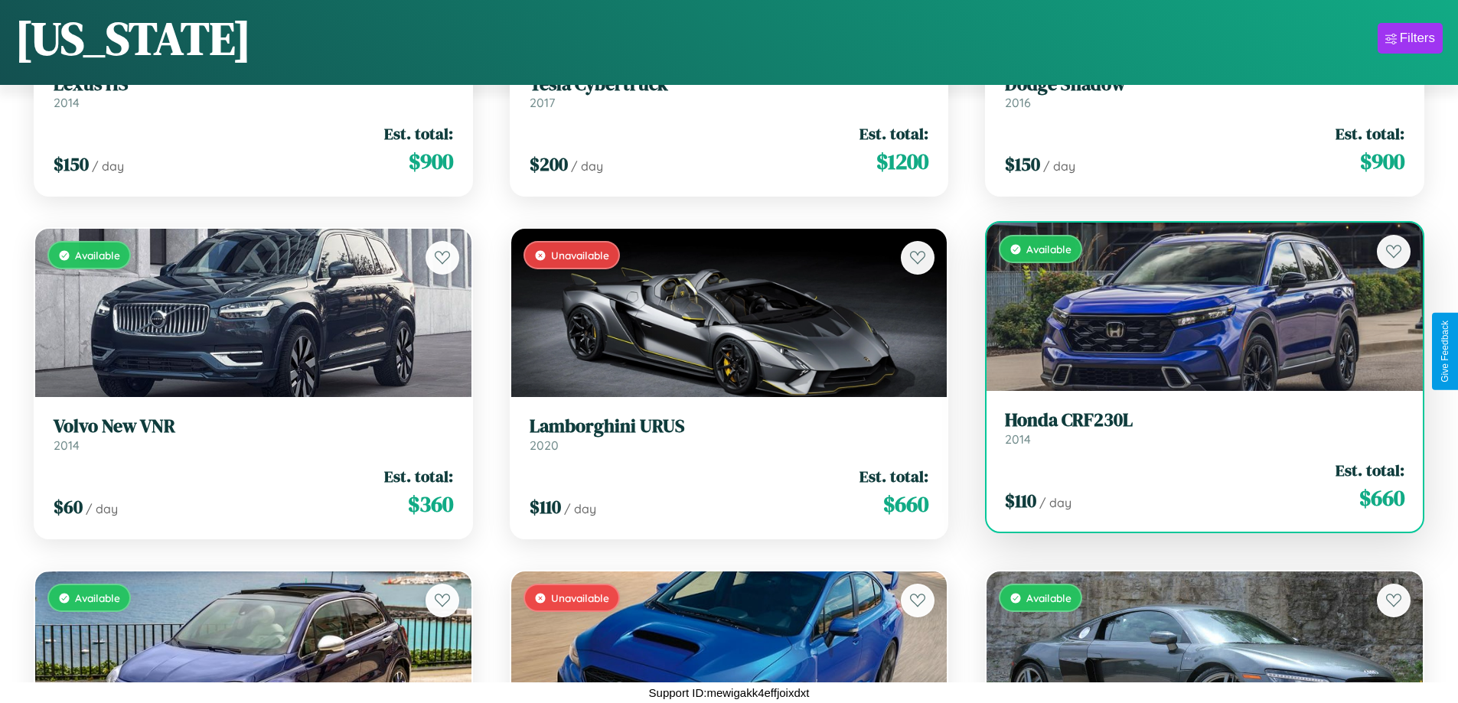
click at [1194, 486] on div "$ 110 / day Est. total: $ 660" at bounding box center [1204, 486] width 399 height 54
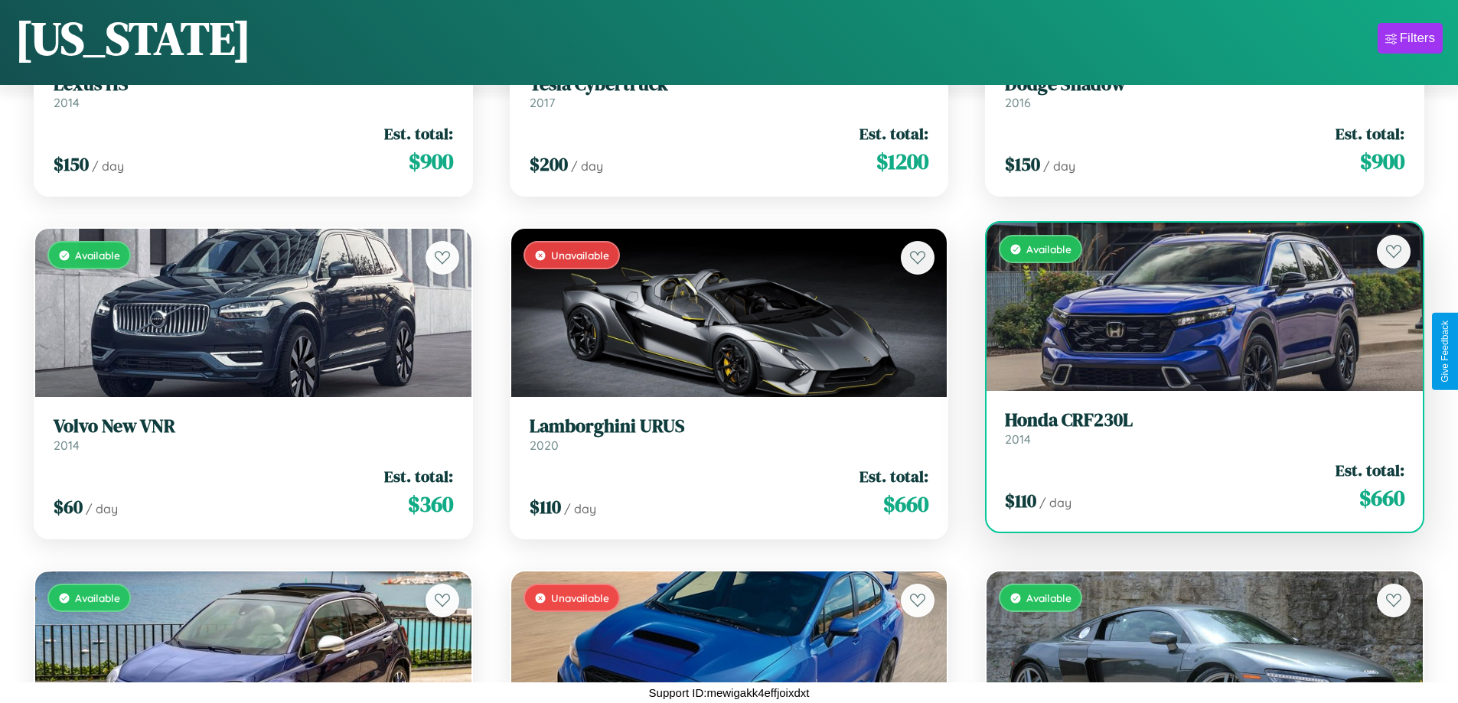
click at [1194, 428] on h3 "Honda CRF230L" at bounding box center [1204, 420] width 399 height 22
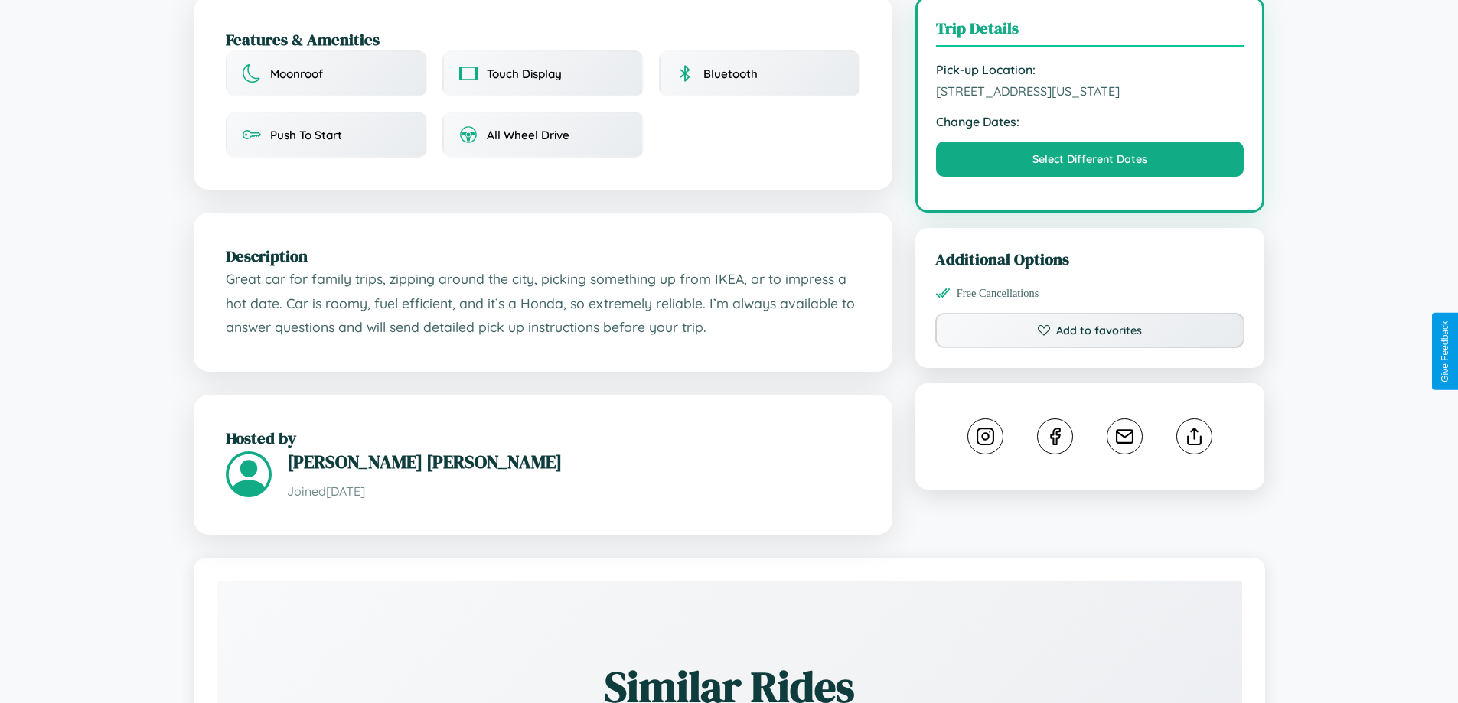
scroll to position [518, 0]
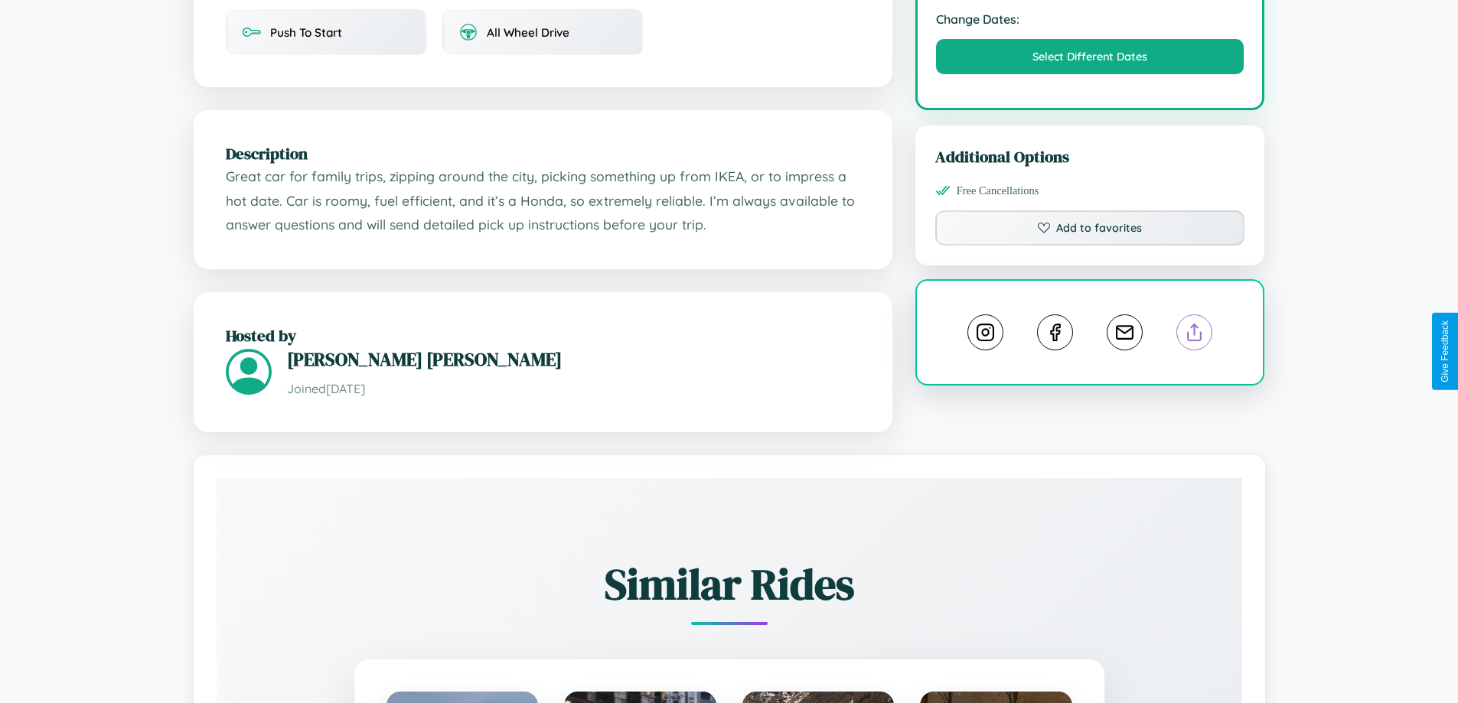
click at [1194, 335] on line at bounding box center [1194, 329] width 0 height 11
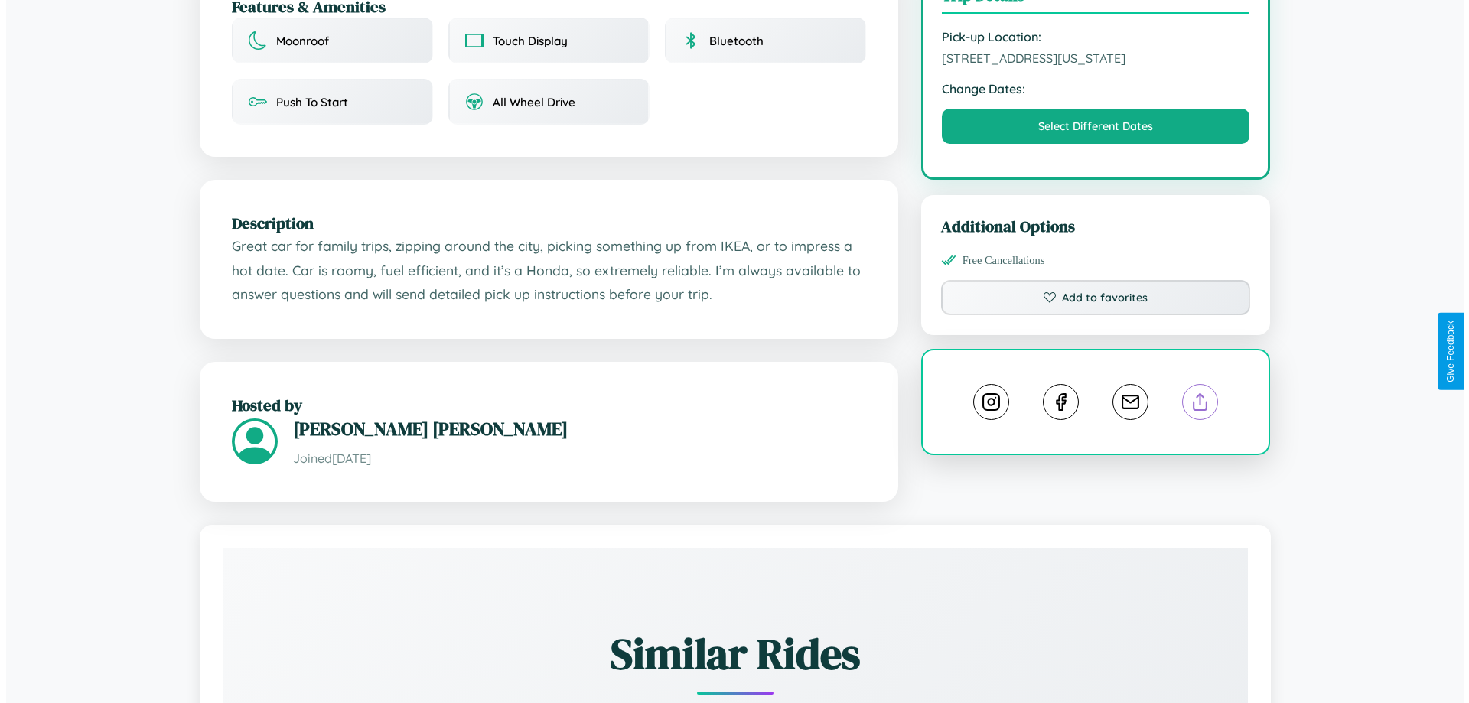
scroll to position [412, 0]
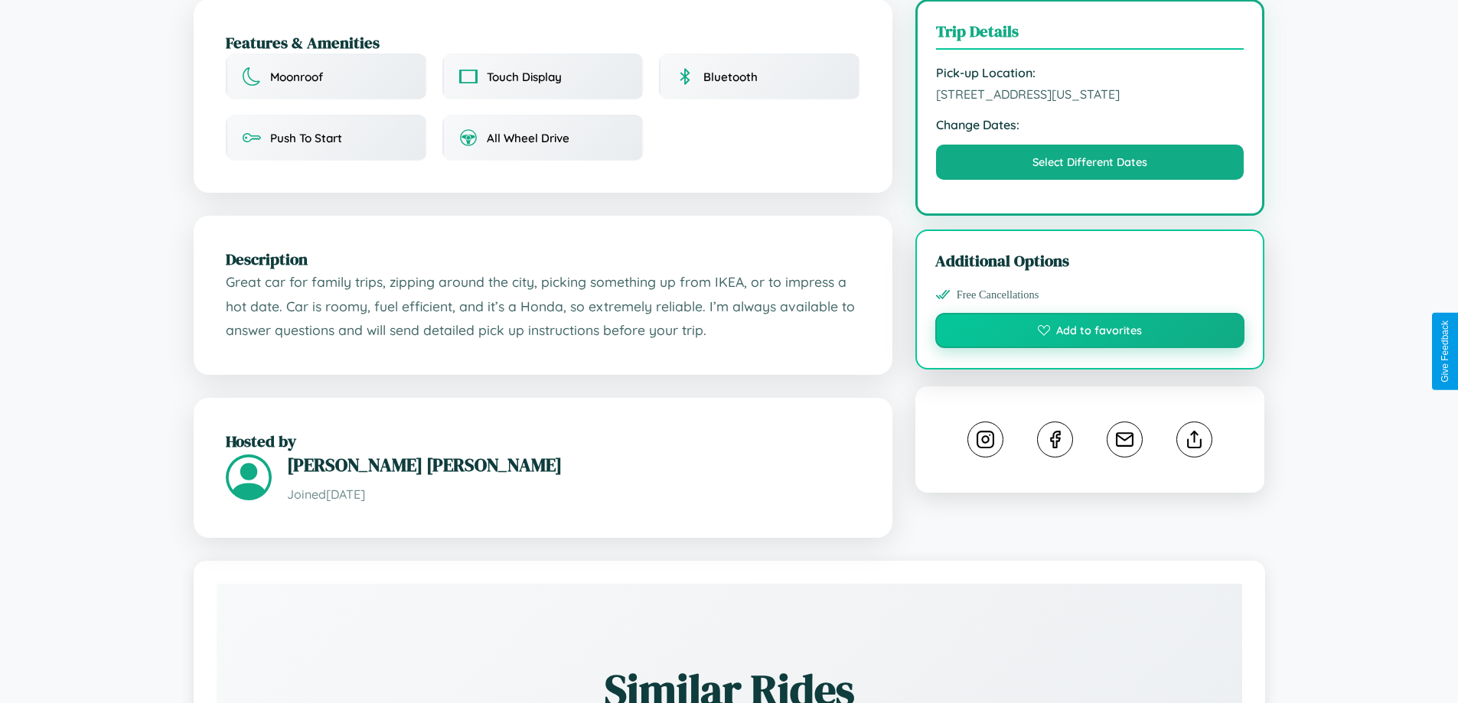
click at [1090, 348] on button "Add to favorites" at bounding box center [1090, 330] width 310 height 35
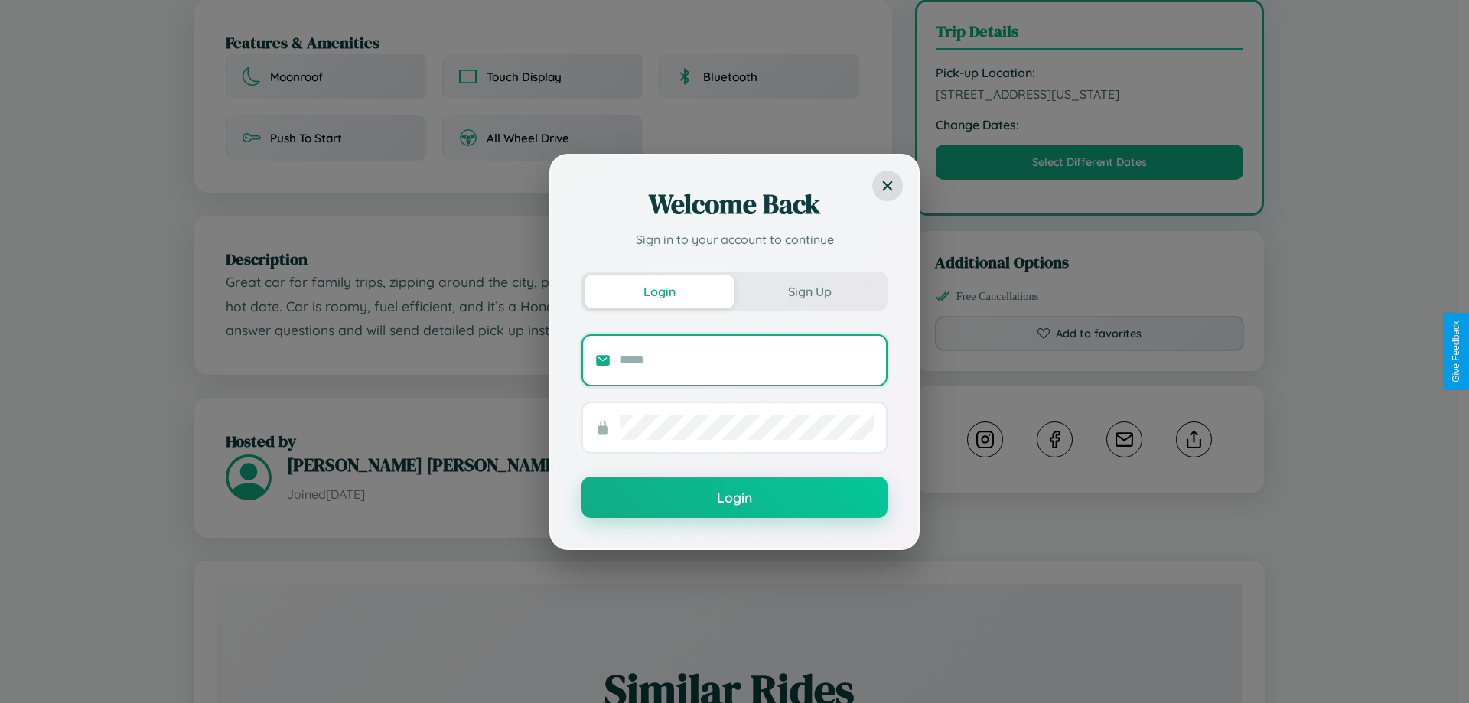
click at [747, 360] on input "text" at bounding box center [747, 360] width 254 height 24
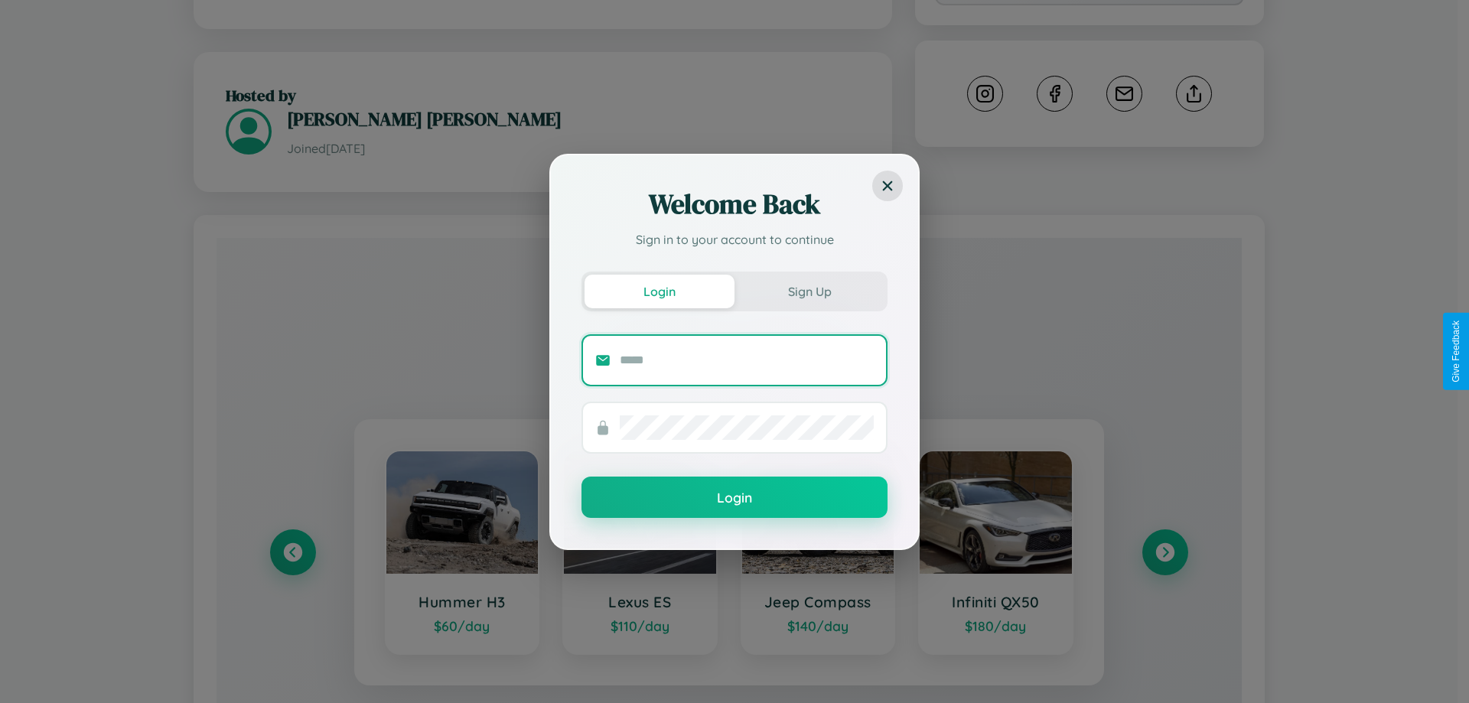
scroll to position [878, 0]
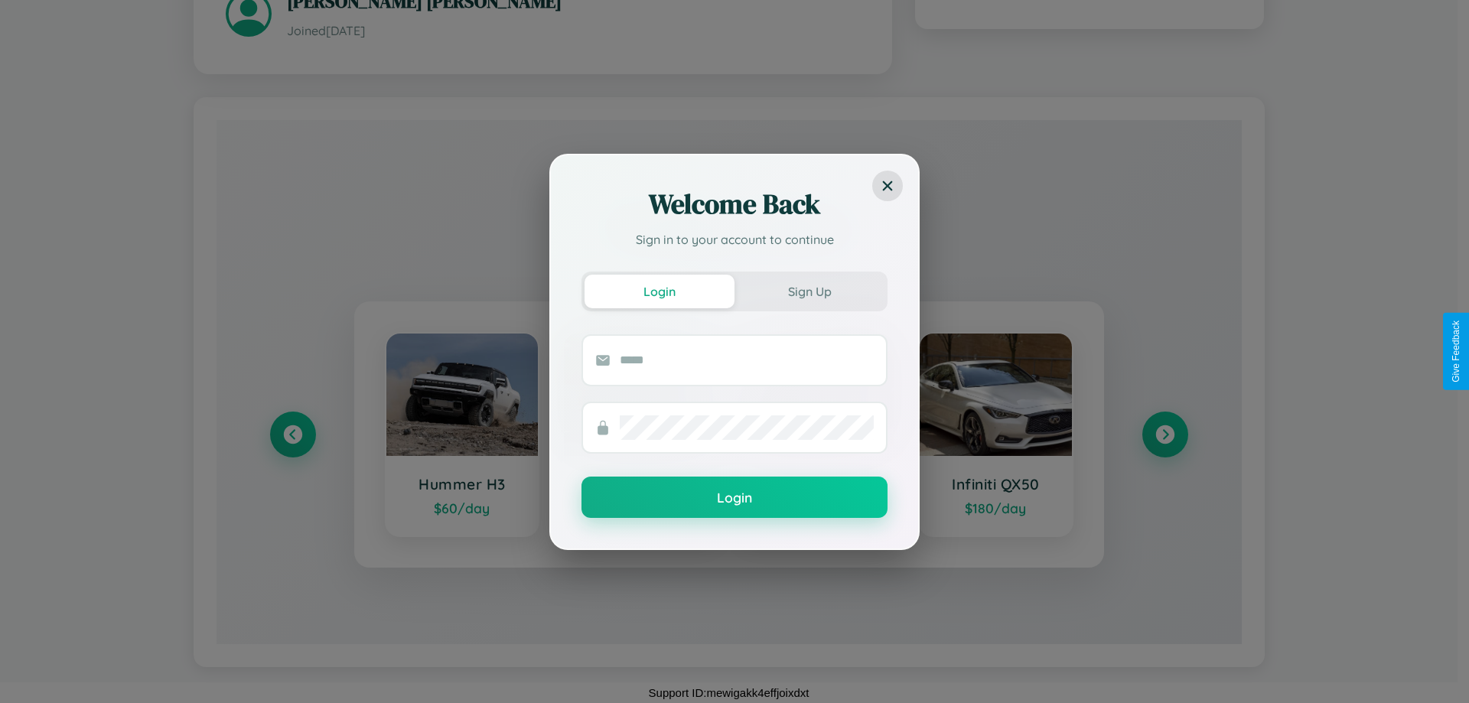
click at [292, 434] on div "Welcome Back Sign in to your account to continue Login Sign Up Login" at bounding box center [734, 351] width 1469 height 703
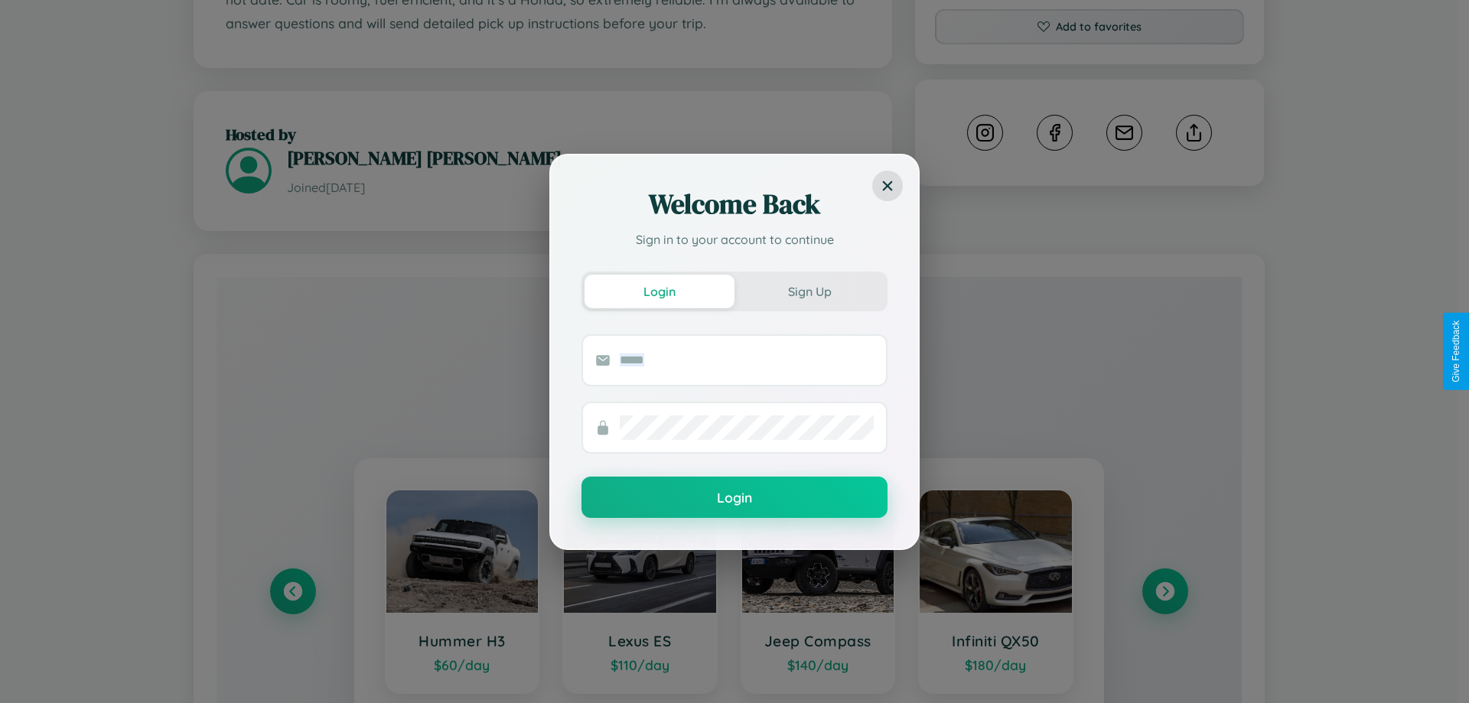
scroll to position [0, 0]
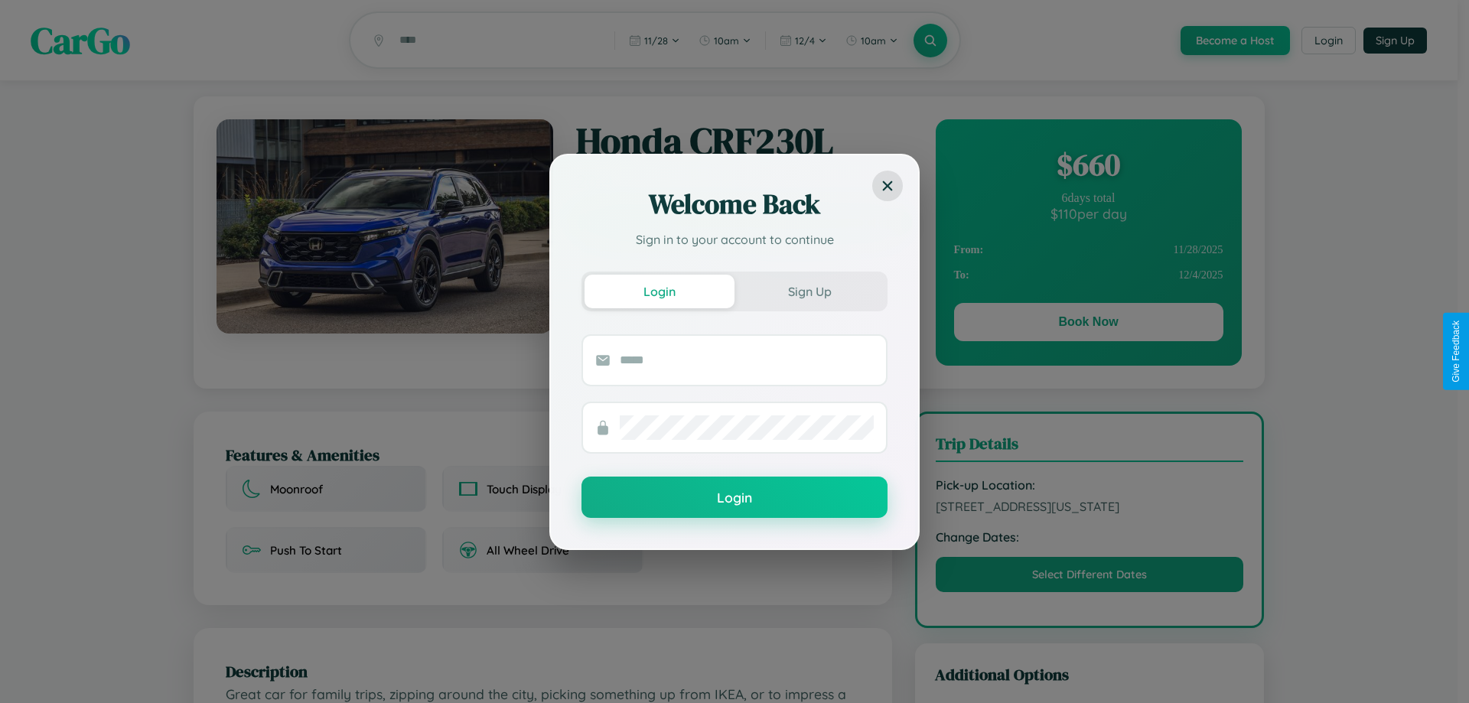
click at [1088, 324] on div "Welcome Back Sign in to your account to continue Login Sign Up Login" at bounding box center [734, 351] width 1469 height 703
